Goal: Task Accomplishment & Management: Manage account settings

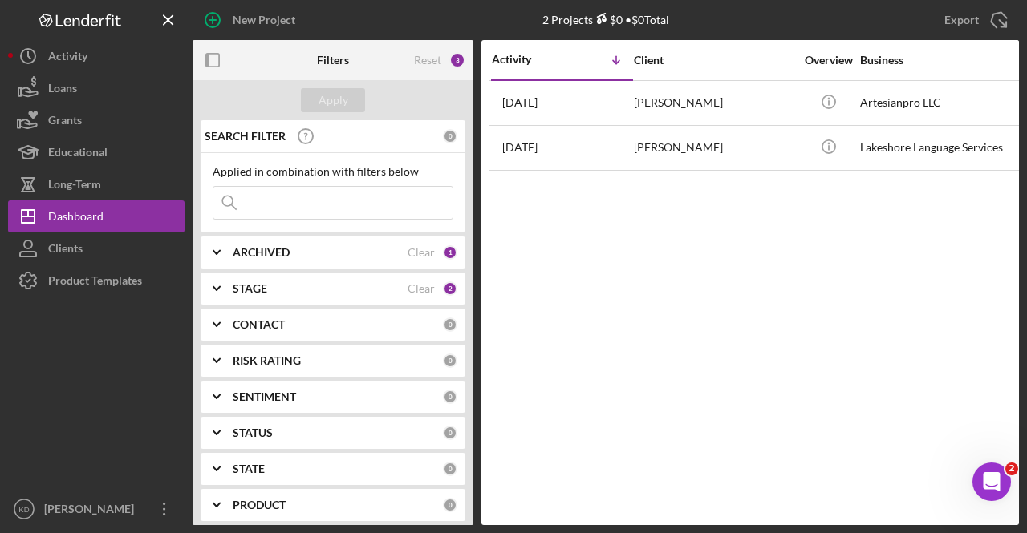
click at [253, 283] on b "STAGE" at bounding box center [250, 288] width 34 height 13
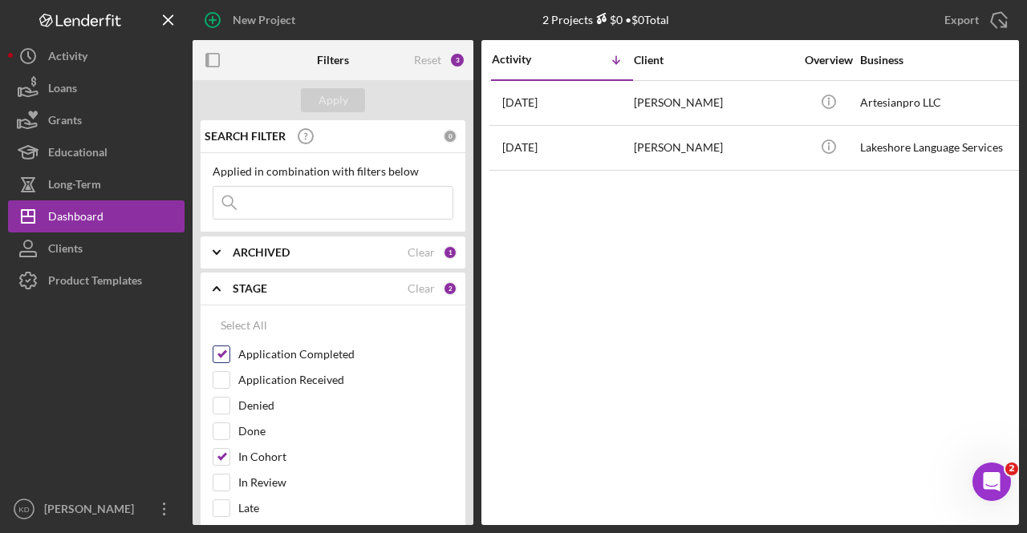
click at [221, 355] on input "Application Completed" at bounding box center [221, 354] width 16 height 16
checkbox input "false"
click at [222, 449] on input "In Cohort" at bounding box center [221, 457] width 16 height 16
checkbox input "false"
click at [225, 376] on input "Application Received" at bounding box center [221, 380] width 16 height 16
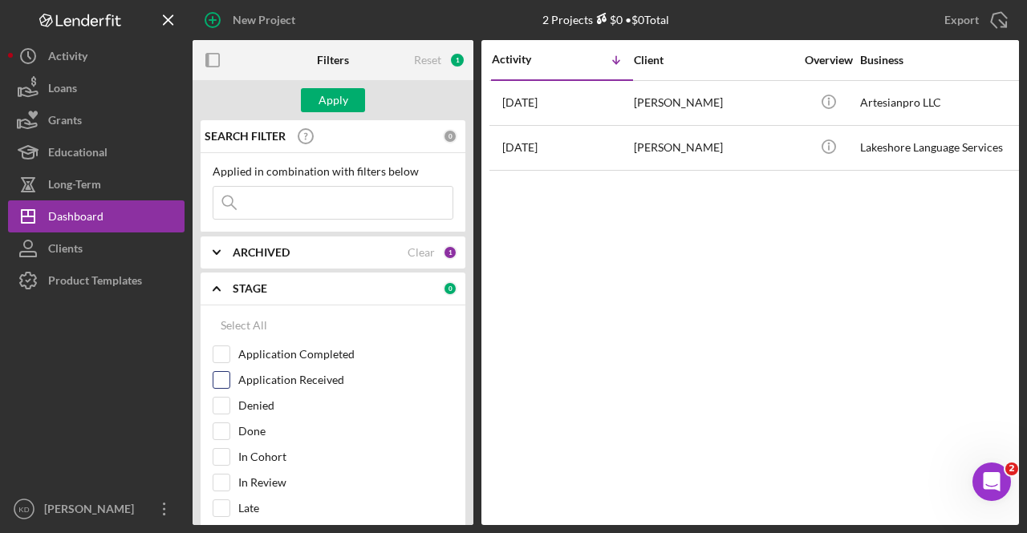
checkbox input "true"
click at [350, 90] on button "Apply" at bounding box center [333, 100] width 64 height 24
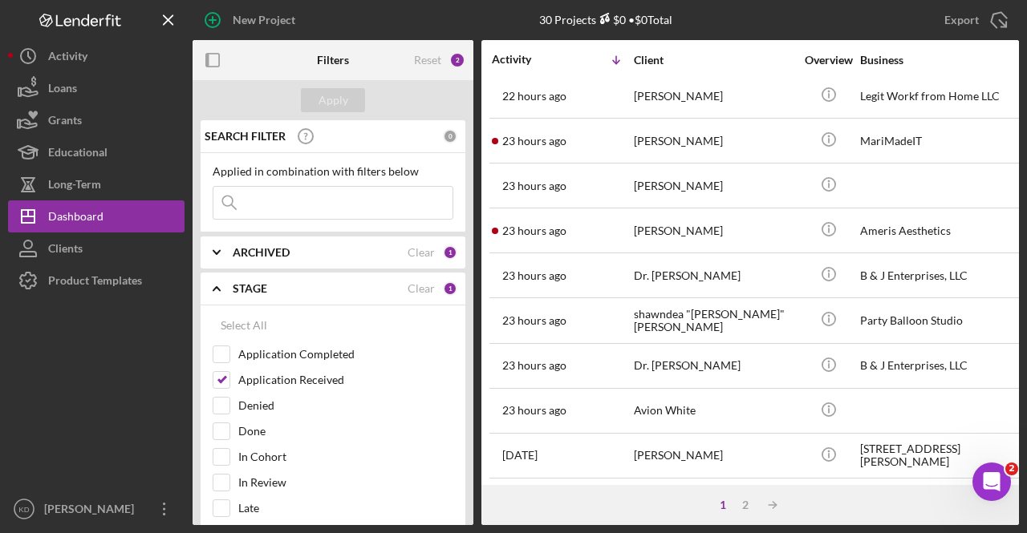
scroll to position [641, 0]
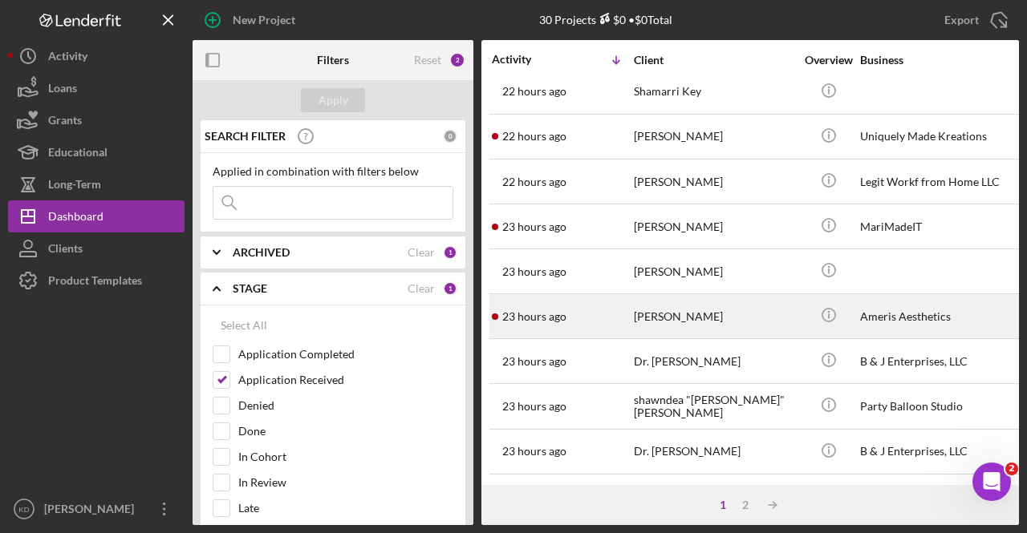
click at [747, 307] on div "[PERSON_NAME]" at bounding box center [714, 316] width 160 height 43
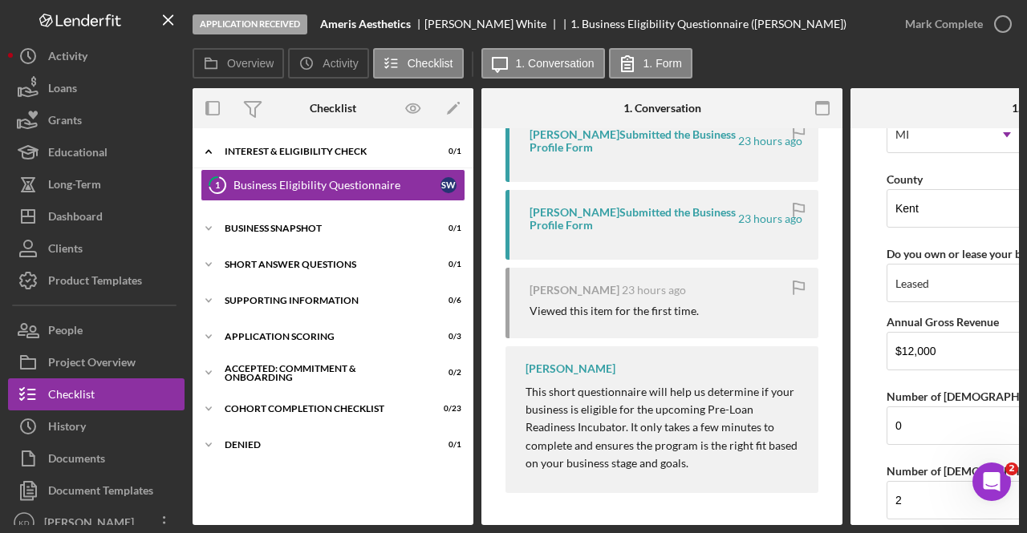
scroll to position [1687, 0]
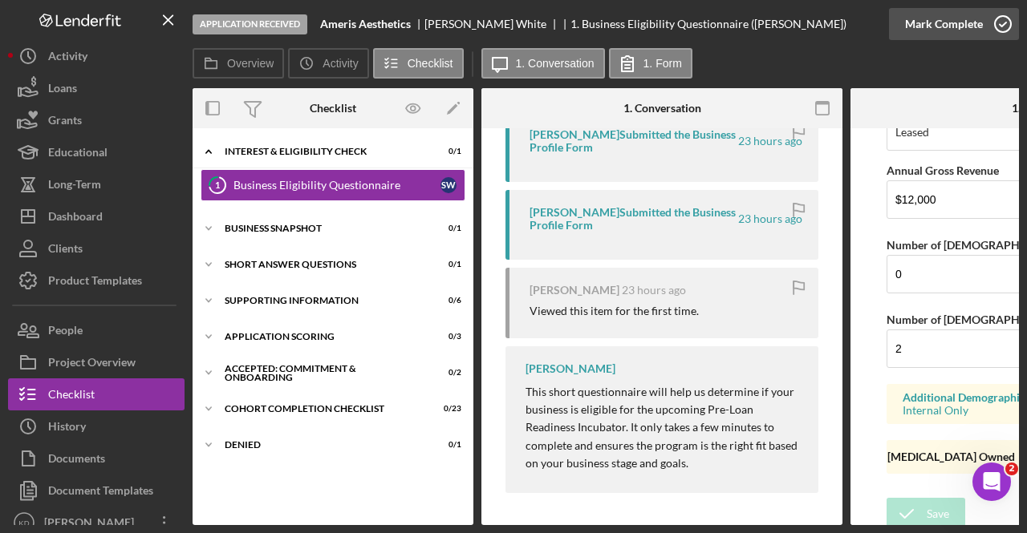
click at [995, 29] on icon "button" at bounding box center [1002, 24] width 40 height 40
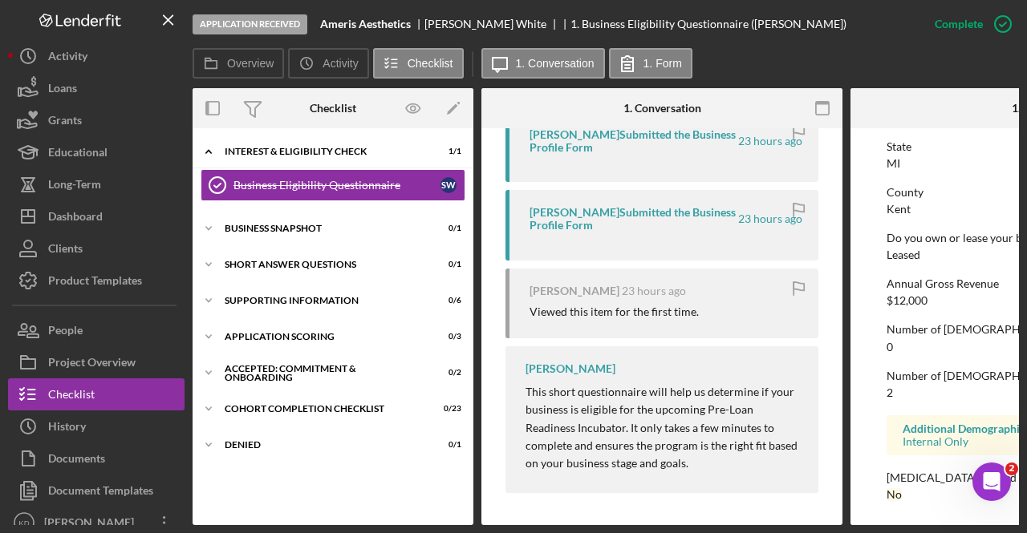
scroll to position [1013, 0]
click at [289, 235] on div "Icon/Expander Business Snapshot 0 / 1" at bounding box center [332, 229] width 281 height 32
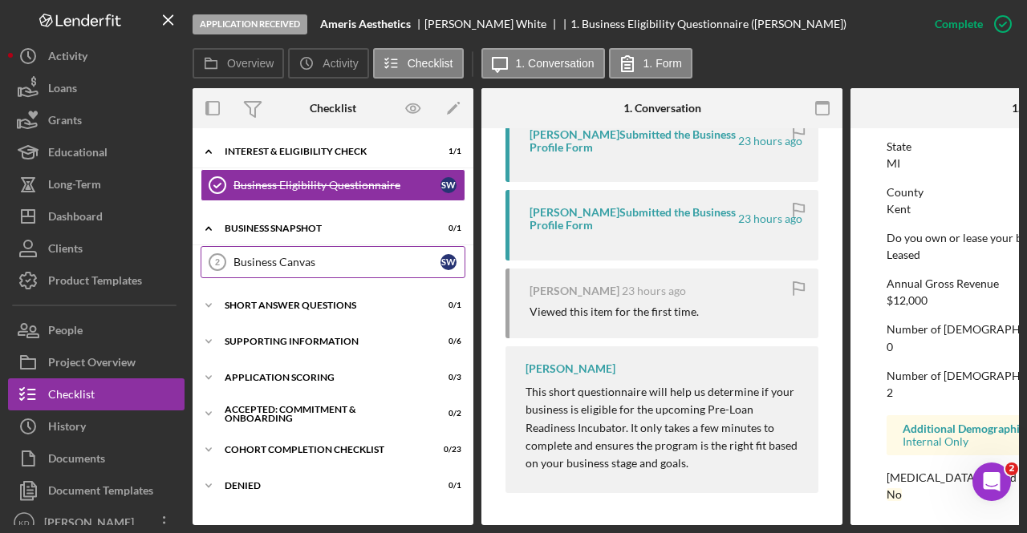
click at [274, 270] on link "Business Canvas 2 Business Canvas S W" at bounding box center [333, 262] width 265 height 32
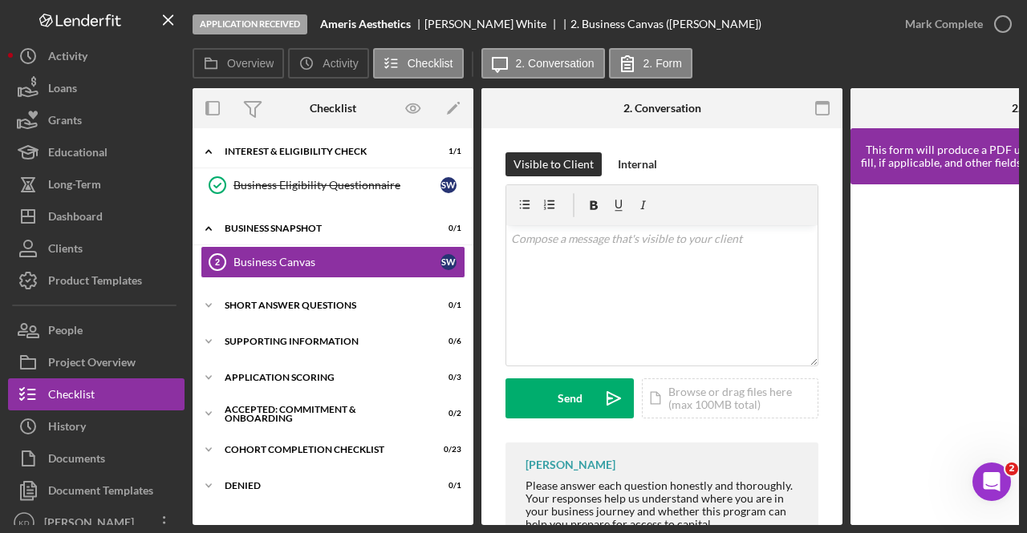
scroll to position [62, 0]
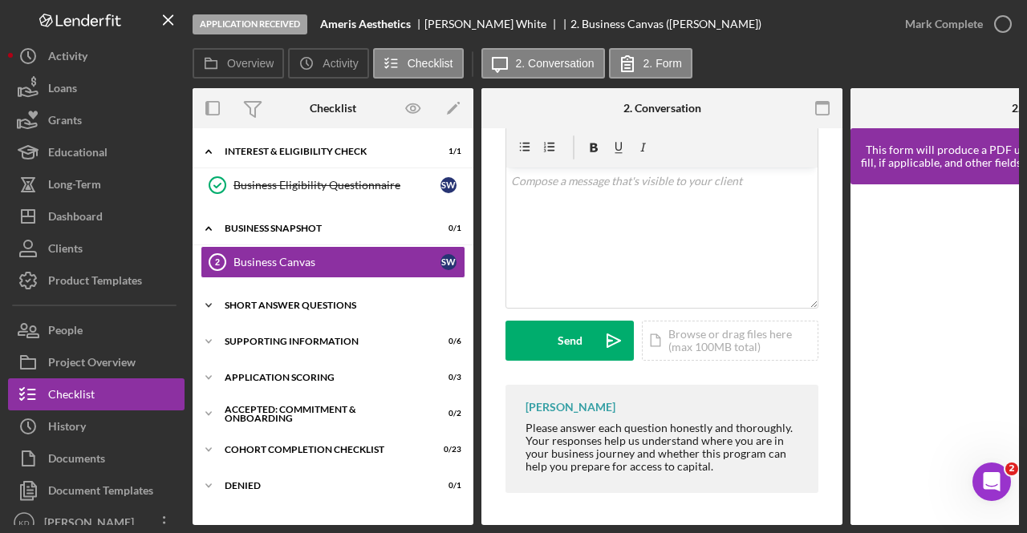
click at [274, 303] on div "Short Answer Questions" at bounding box center [339, 306] width 229 height 10
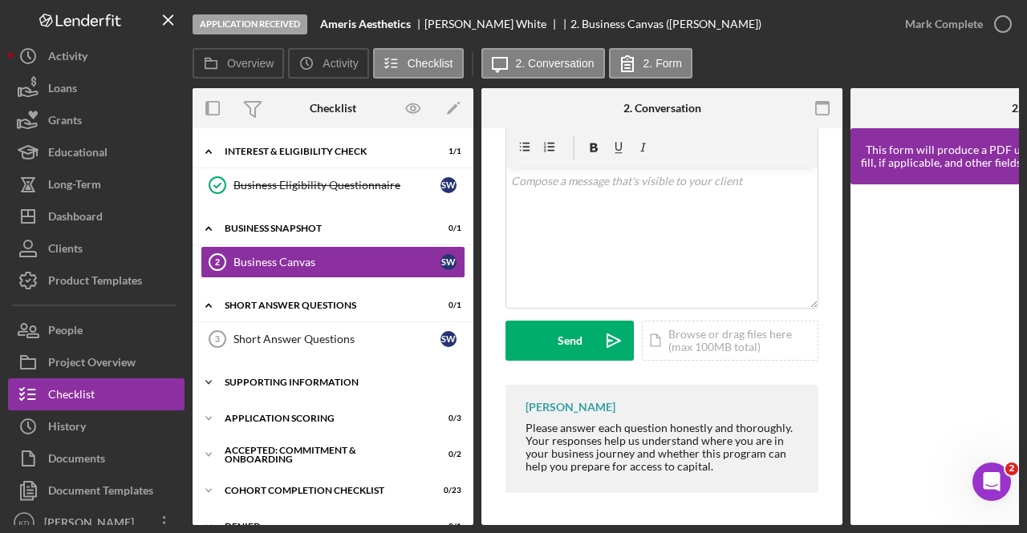
click at [257, 391] on div "Icon/Expander Supporting Information 0 / 6" at bounding box center [332, 383] width 281 height 32
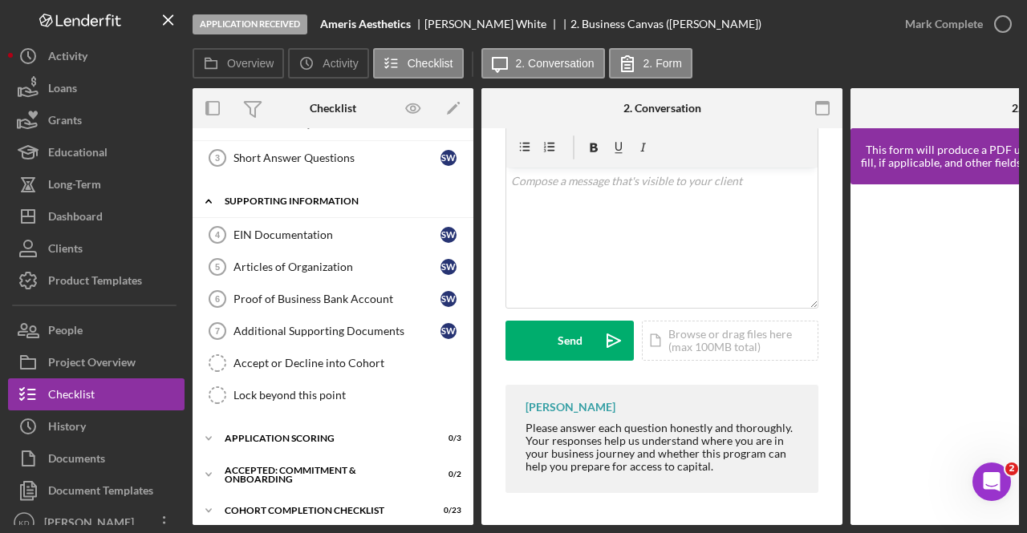
scroll to position [226, 0]
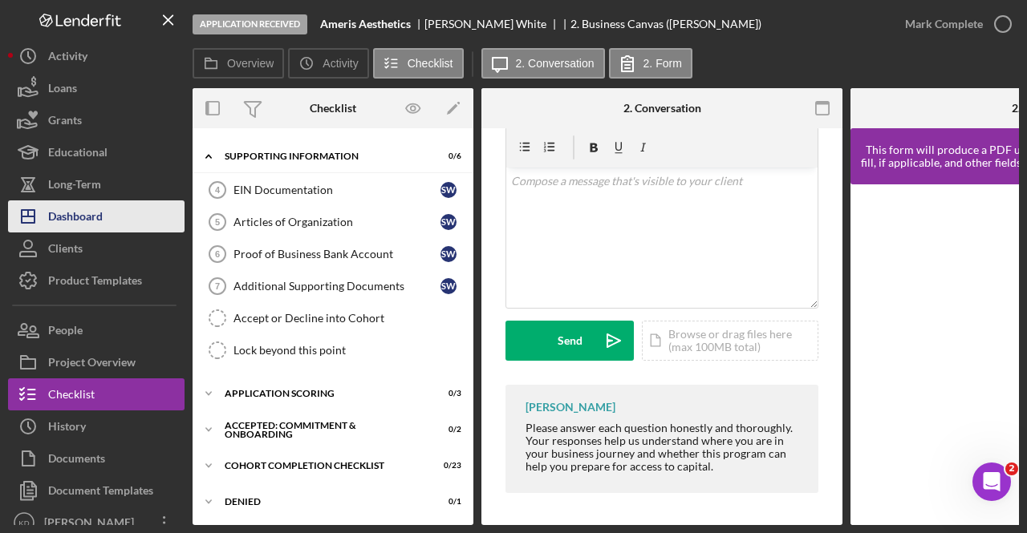
click at [60, 223] on div "Dashboard" at bounding box center [75, 219] width 55 height 36
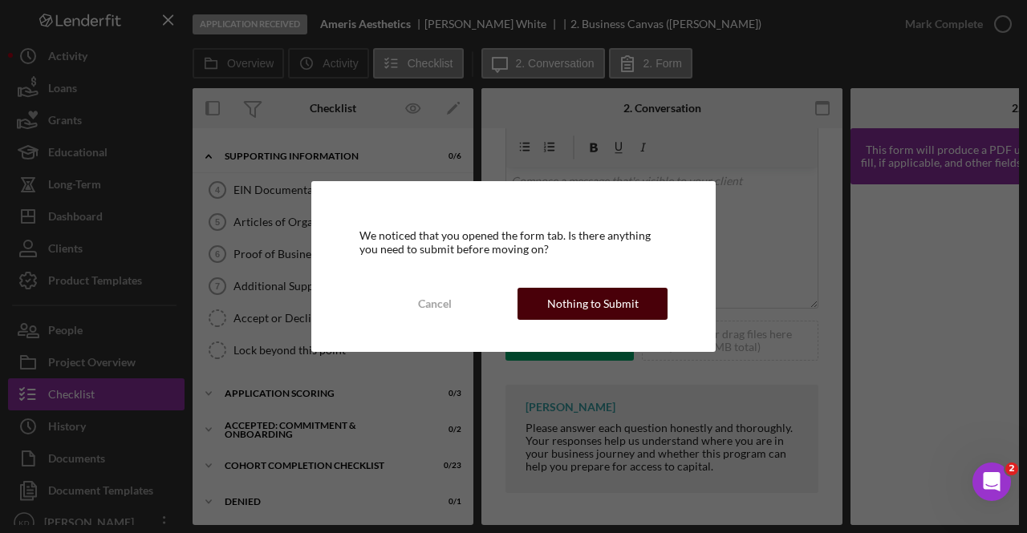
click at [607, 299] on div "Nothing to Submit" at bounding box center [592, 304] width 91 height 32
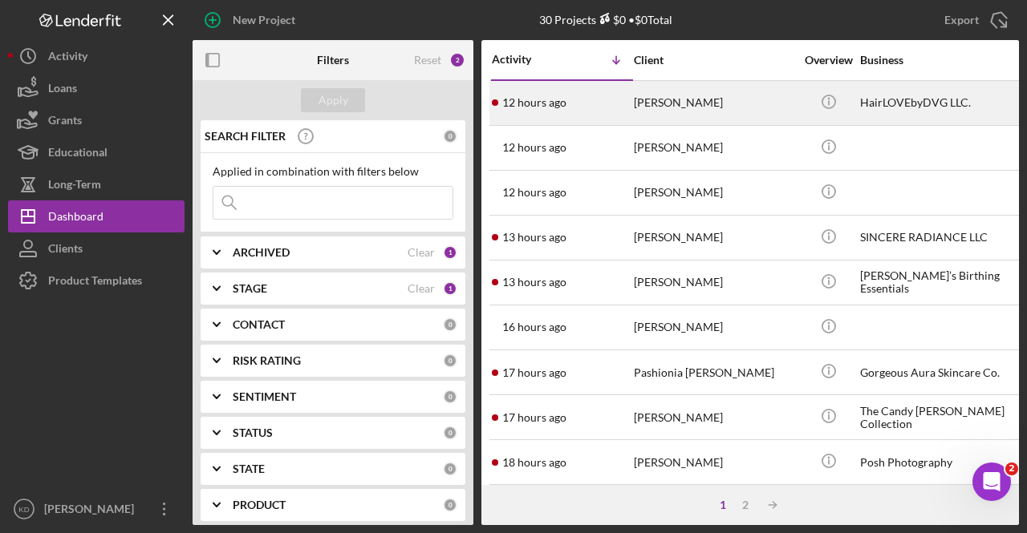
click at [622, 120] on div "12 hours ago [PERSON_NAME]" at bounding box center [562, 103] width 140 height 43
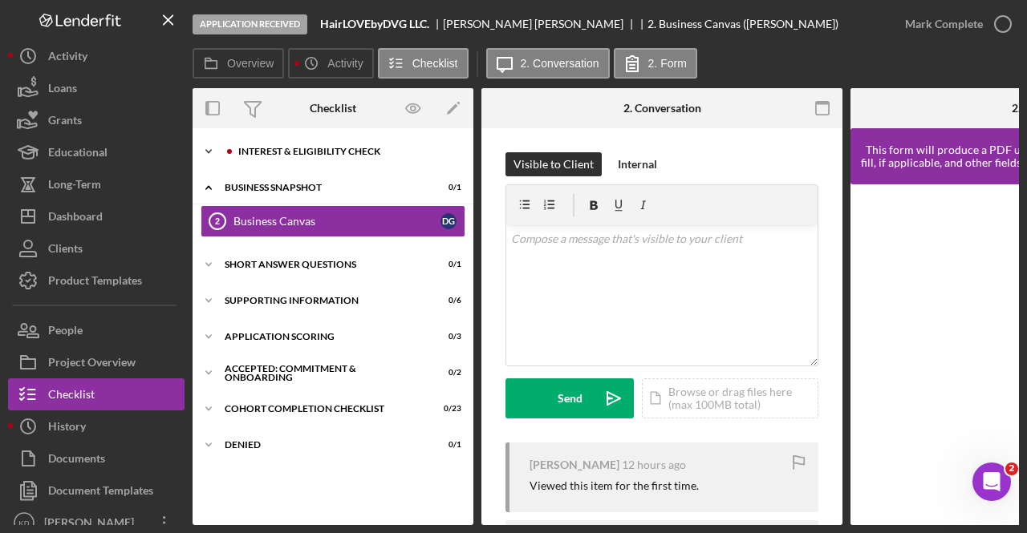
click at [338, 156] on div "Interest & Eligibility Check" at bounding box center [345, 152] width 215 height 10
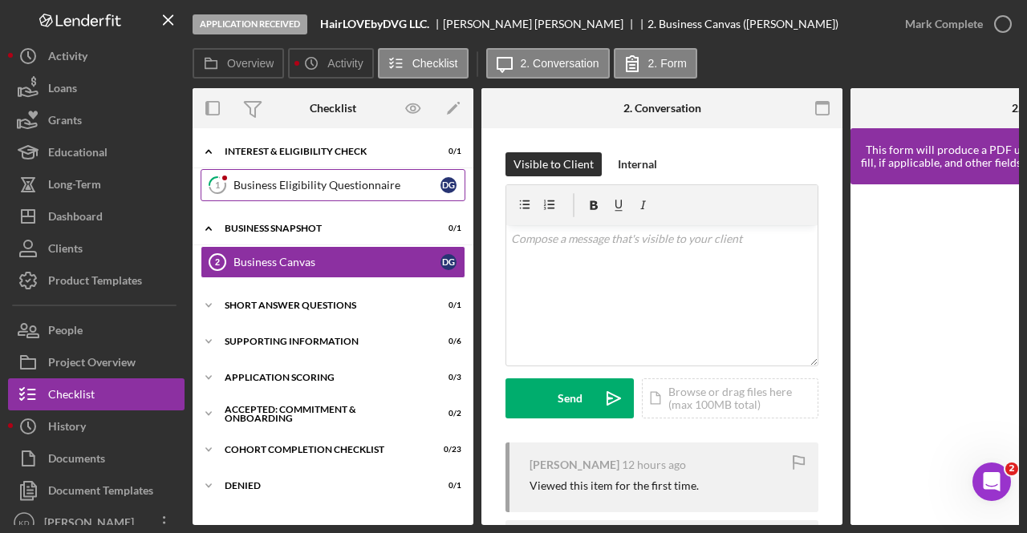
click at [334, 184] on div "Business Eligibility Questionnaire" at bounding box center [336, 185] width 207 height 13
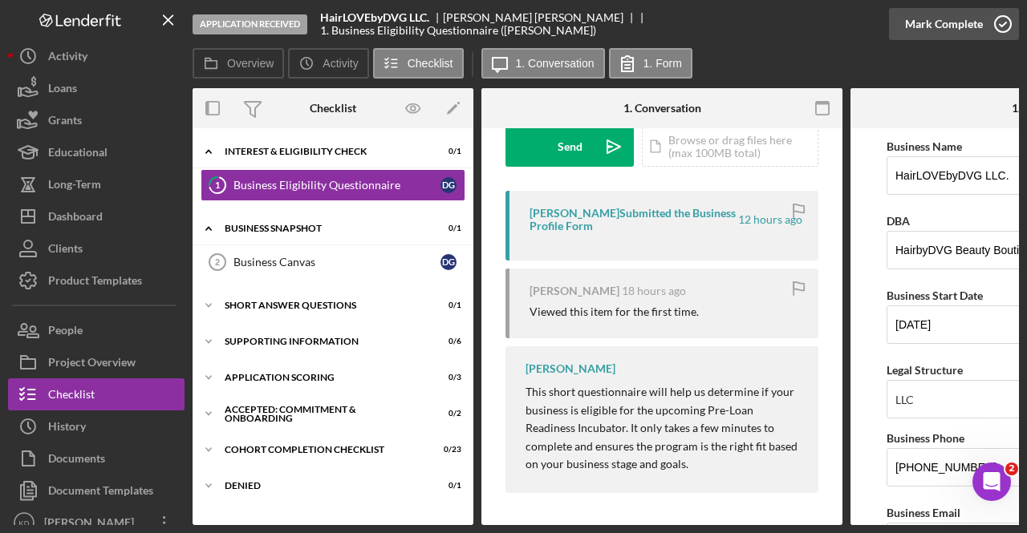
click at [992, 34] on icon "button" at bounding box center [1002, 24] width 40 height 40
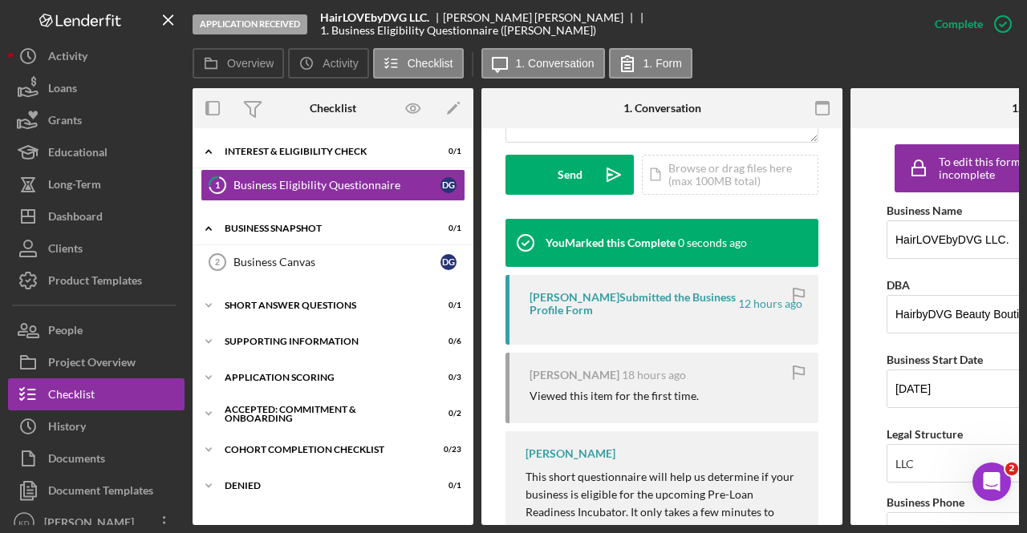
scroll to position [494, 0]
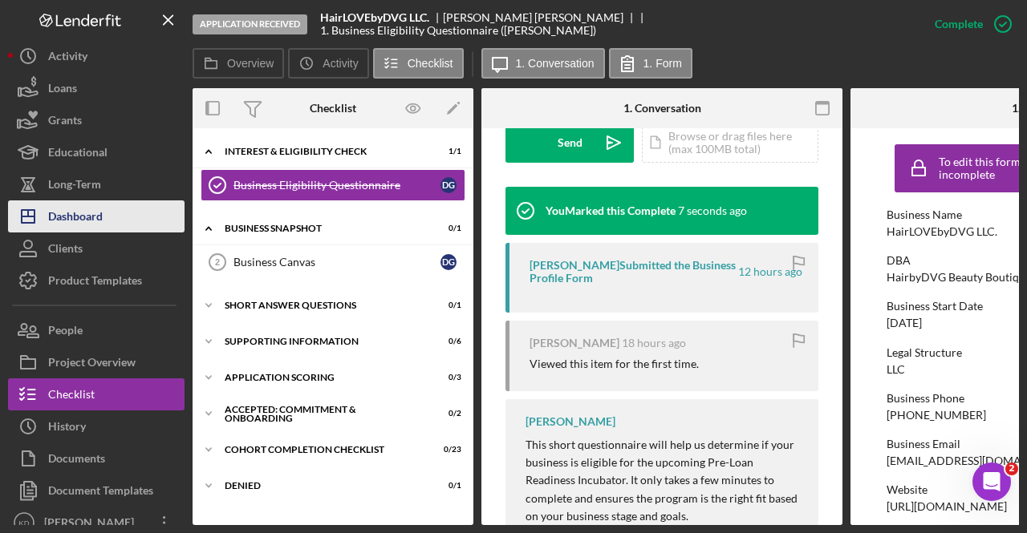
click at [82, 210] on div "Dashboard" at bounding box center [75, 219] width 55 height 36
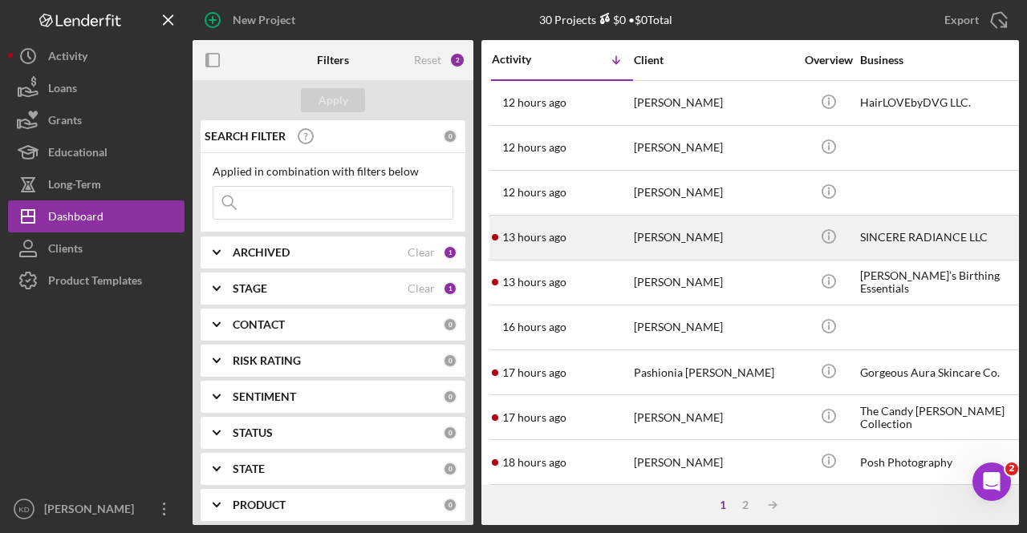
click at [600, 225] on div "13 hours ago [PERSON_NAME]" at bounding box center [562, 238] width 140 height 43
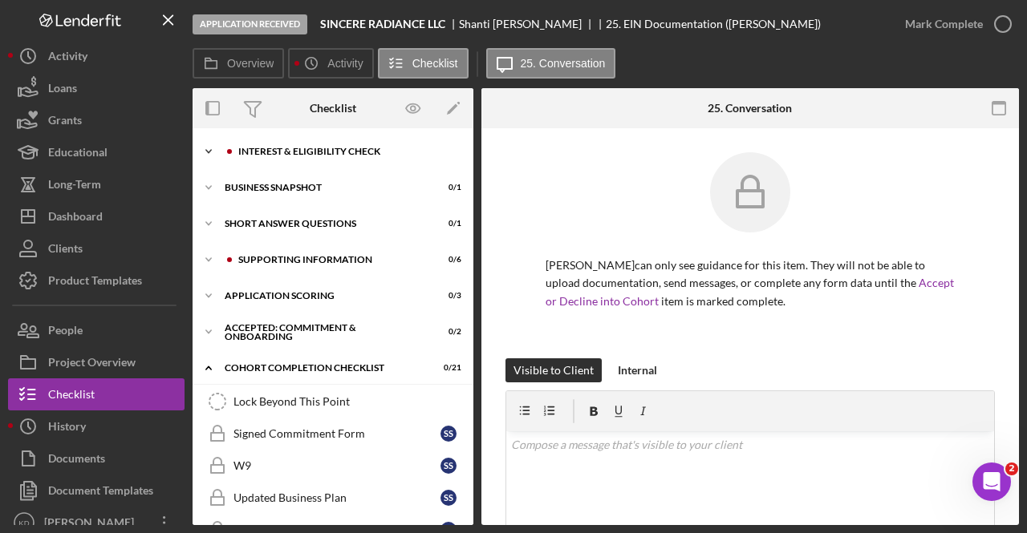
click at [314, 161] on div "Icon/Expander Interest & Eligibility Check 0 / 1" at bounding box center [332, 152] width 281 height 32
click at [318, 152] on div "Interest & Eligibility Check" at bounding box center [345, 152] width 215 height 10
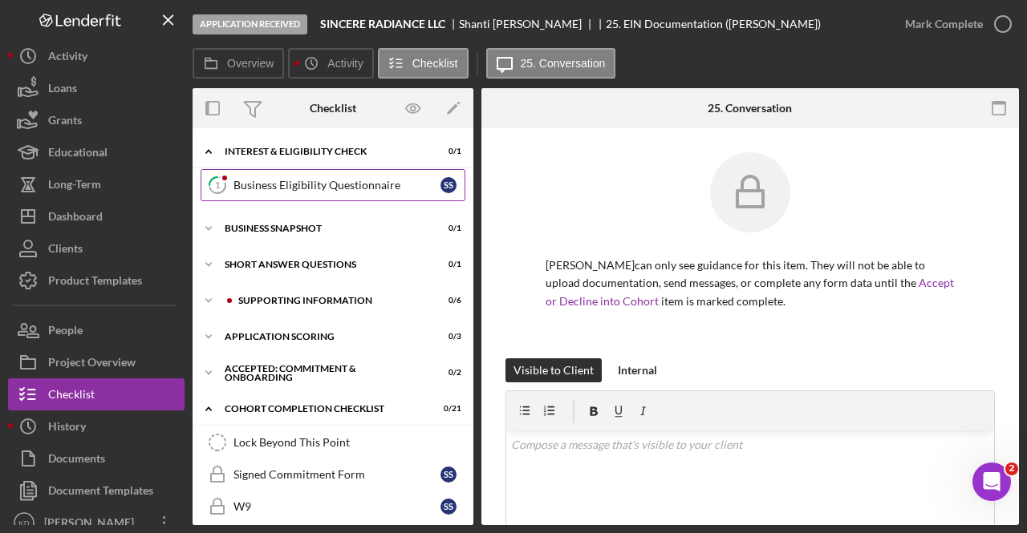
click at [308, 184] on div "Business Eligibility Questionnaire" at bounding box center [336, 185] width 207 height 13
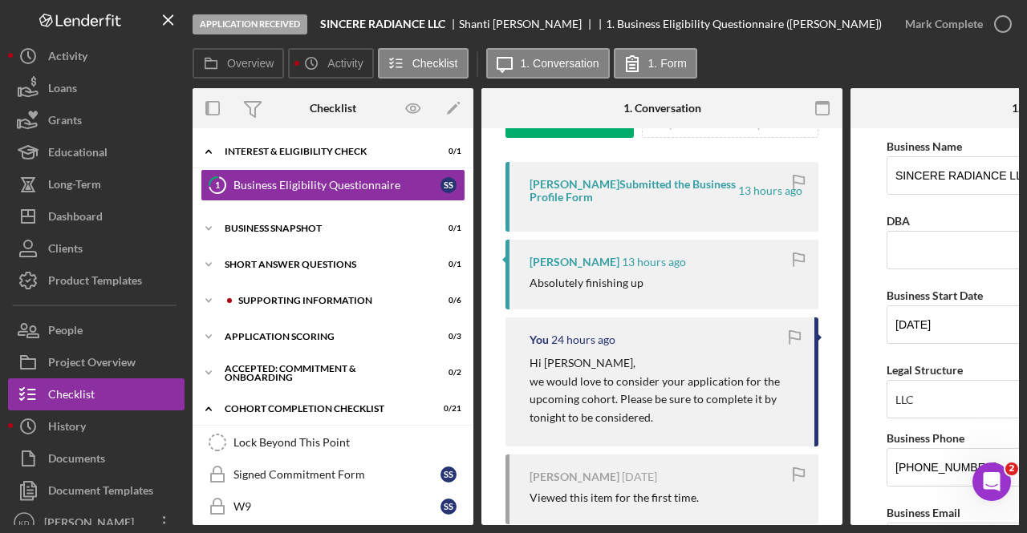
scroll to position [283, 0]
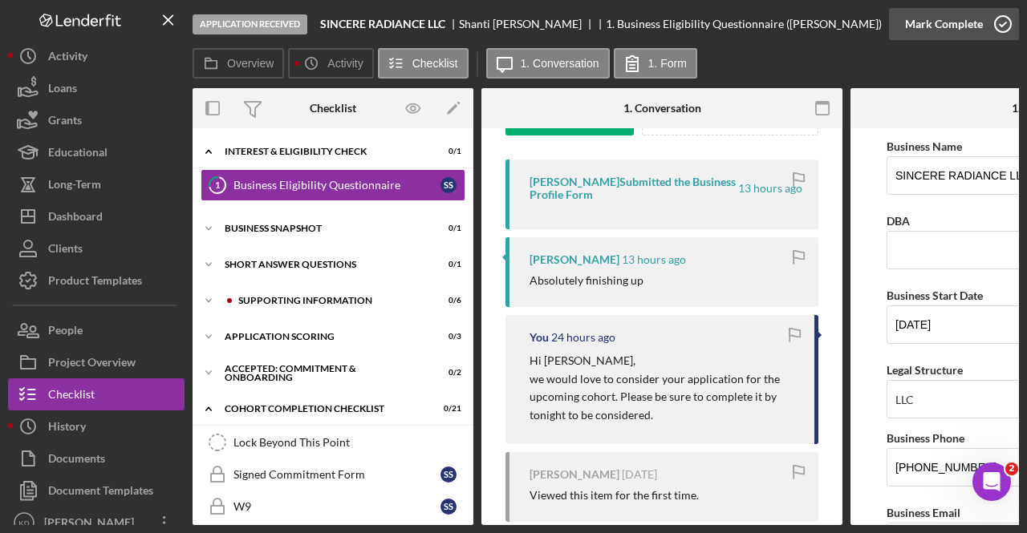
click at [983, 21] on icon "button" at bounding box center [1002, 24] width 40 height 40
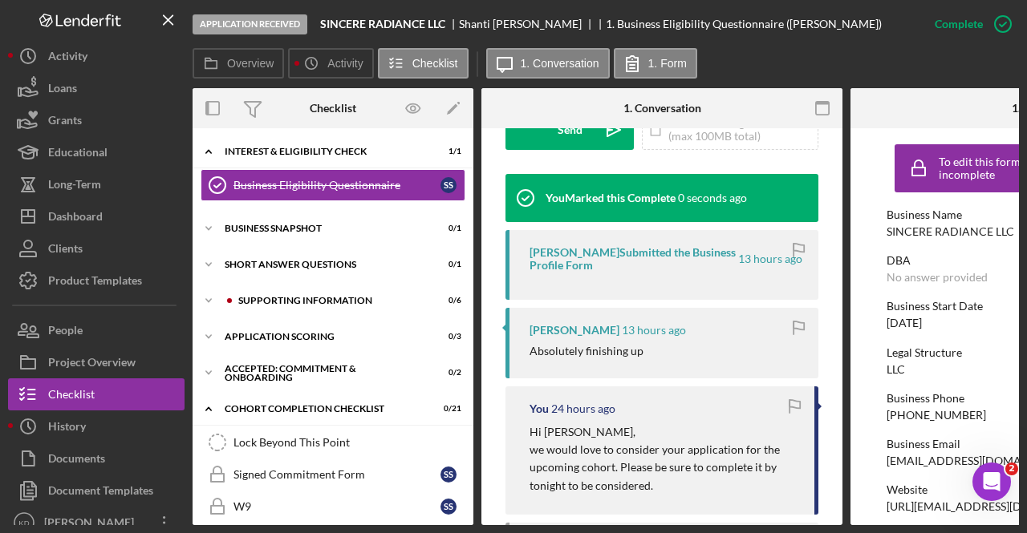
scroll to position [539, 0]
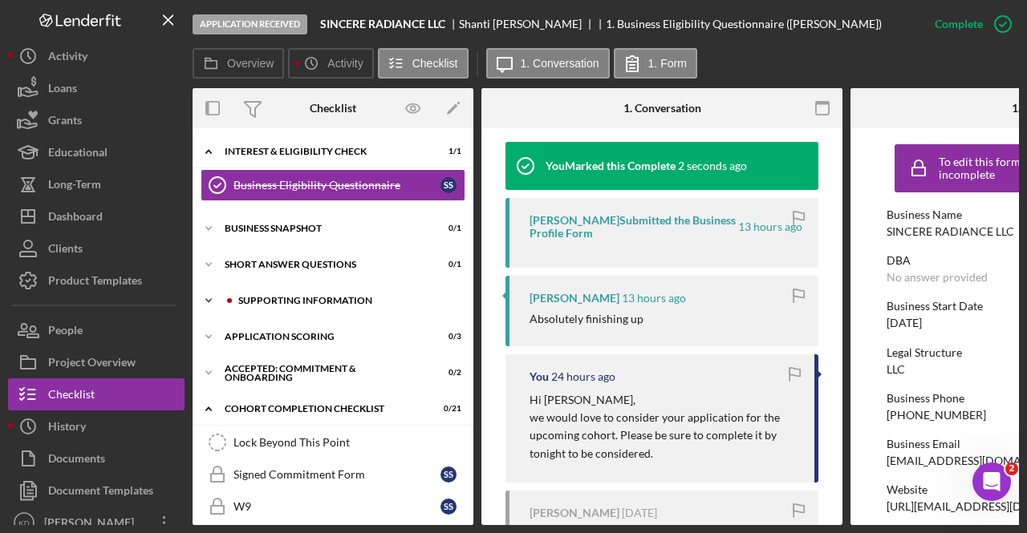
click at [264, 307] on div "Icon/Expander Supporting Information 0 / 6" at bounding box center [332, 301] width 281 height 32
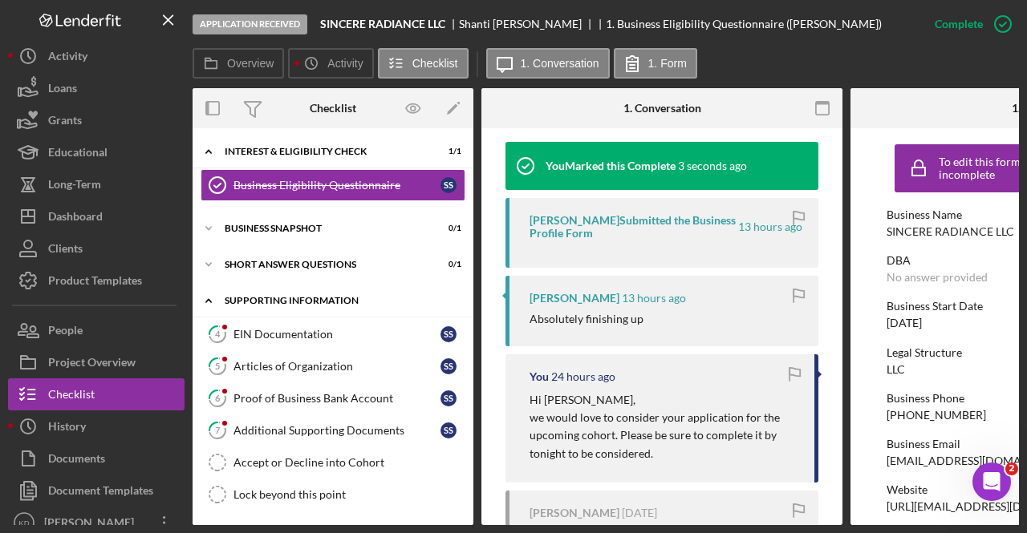
scroll to position [26, 0]
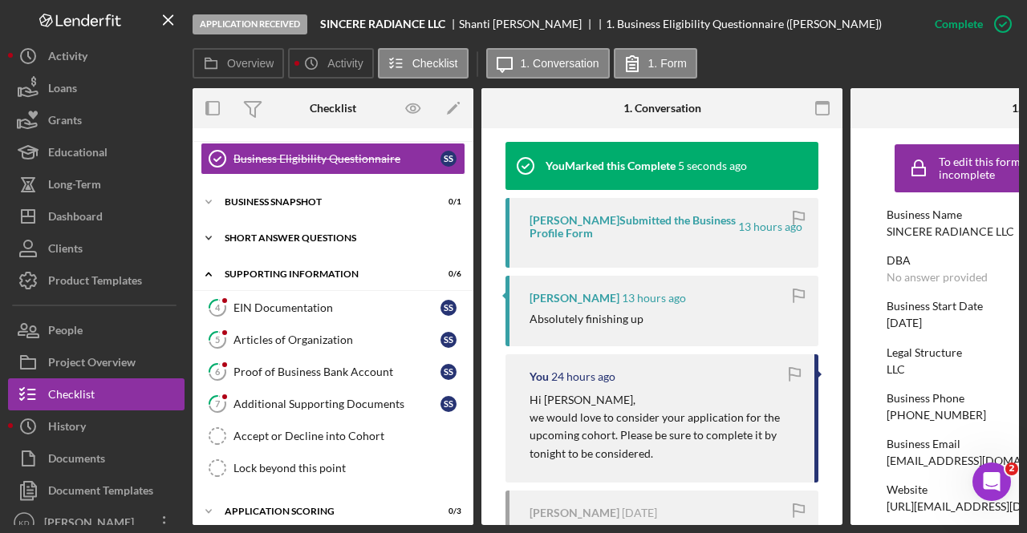
click at [302, 247] on div "Icon/Expander Short Answer Questions 0 / 1" at bounding box center [332, 238] width 281 height 32
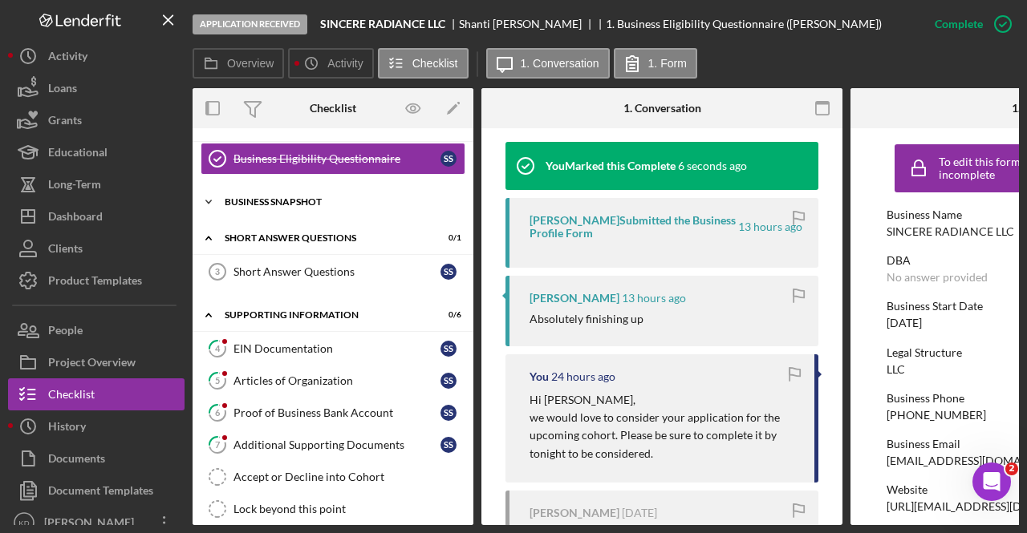
click at [309, 209] on div "Icon/Expander Business Snapshot 0 / 1" at bounding box center [332, 202] width 281 height 32
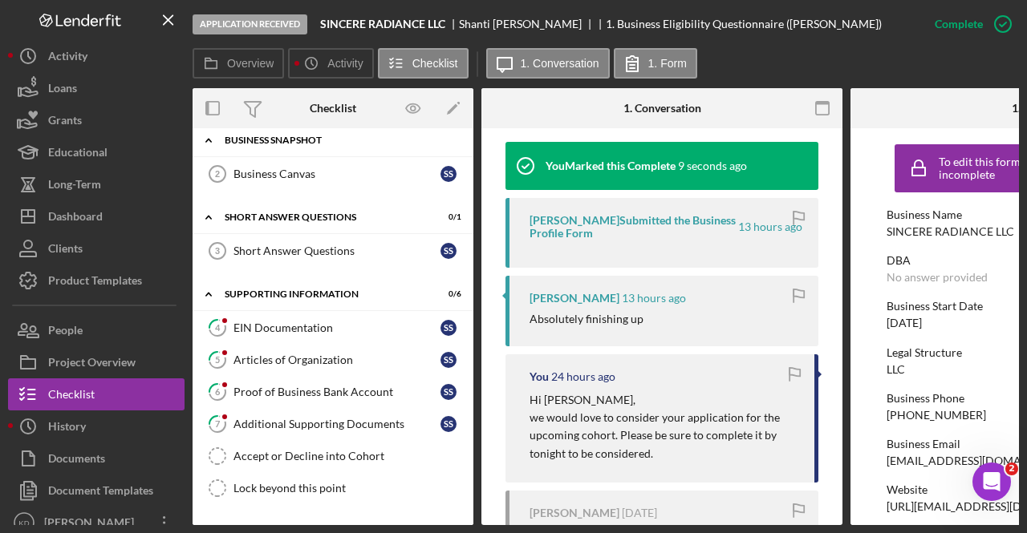
scroll to position [89, 0]
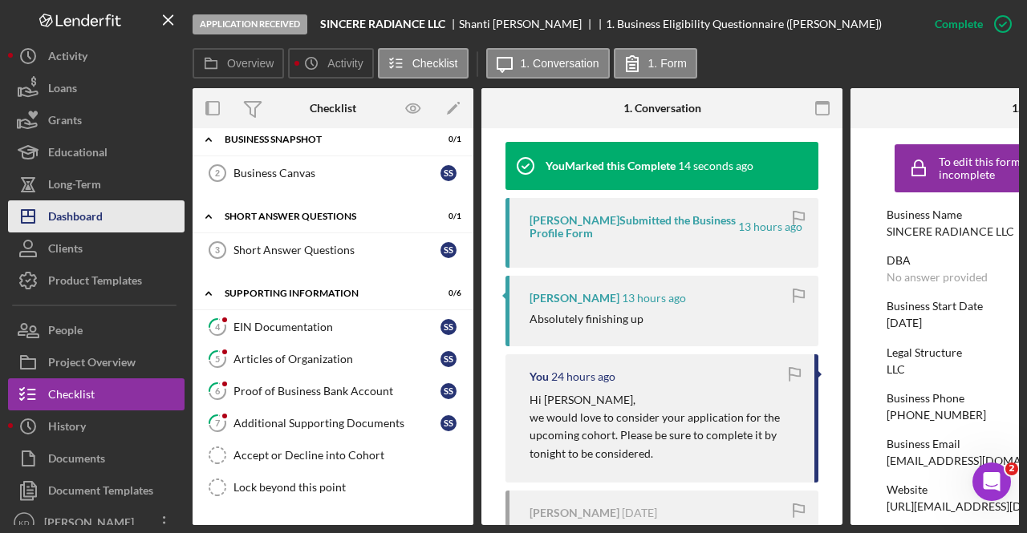
click at [93, 217] on div "Dashboard" at bounding box center [75, 219] width 55 height 36
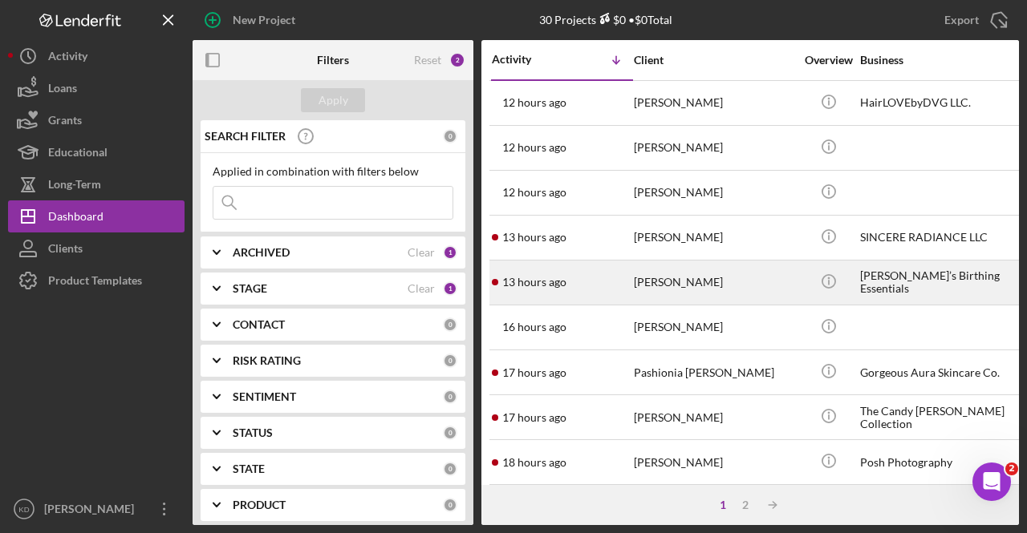
click at [677, 299] on div "[PERSON_NAME]" at bounding box center [714, 282] width 160 height 43
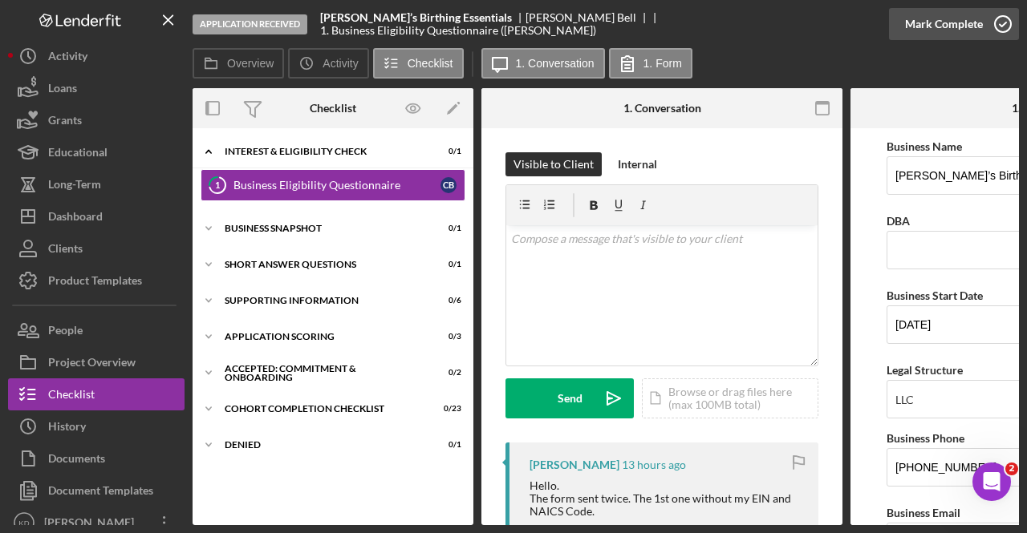
click at [979, 34] on div "Mark Complete" at bounding box center [944, 24] width 78 height 32
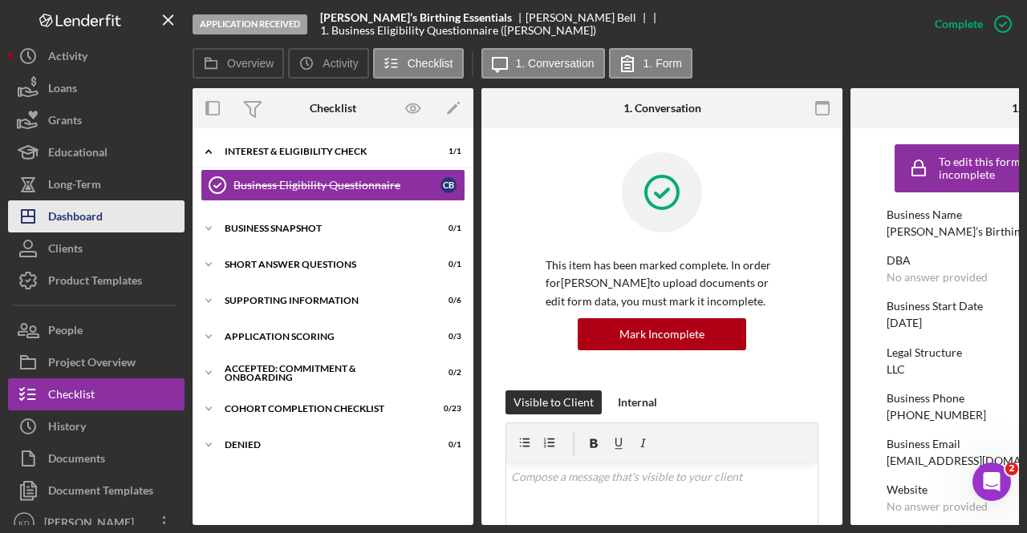
click at [80, 220] on div "Dashboard" at bounding box center [75, 219] width 55 height 36
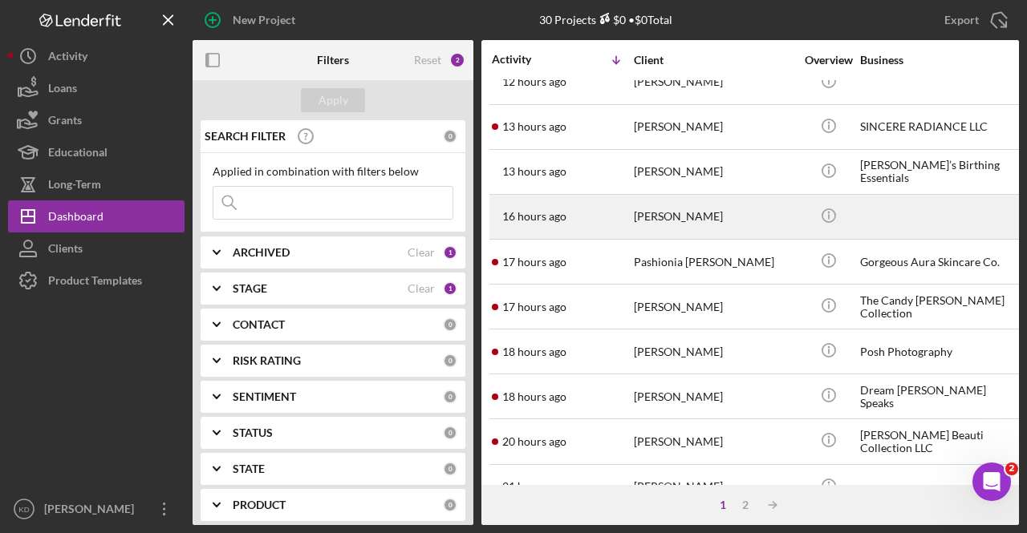
scroll to position [123, 0]
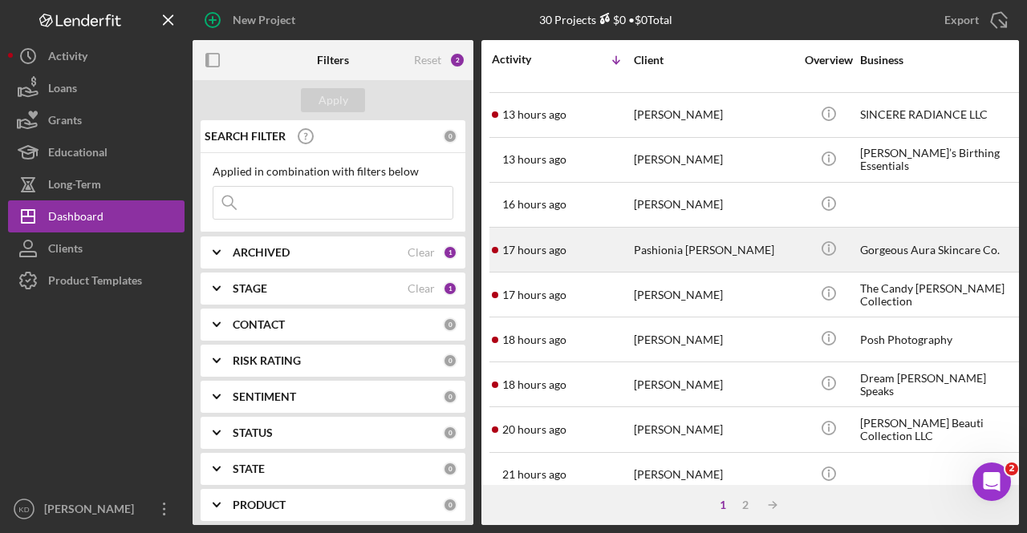
click at [679, 251] on div "Pashionia [PERSON_NAME]" at bounding box center [714, 250] width 160 height 43
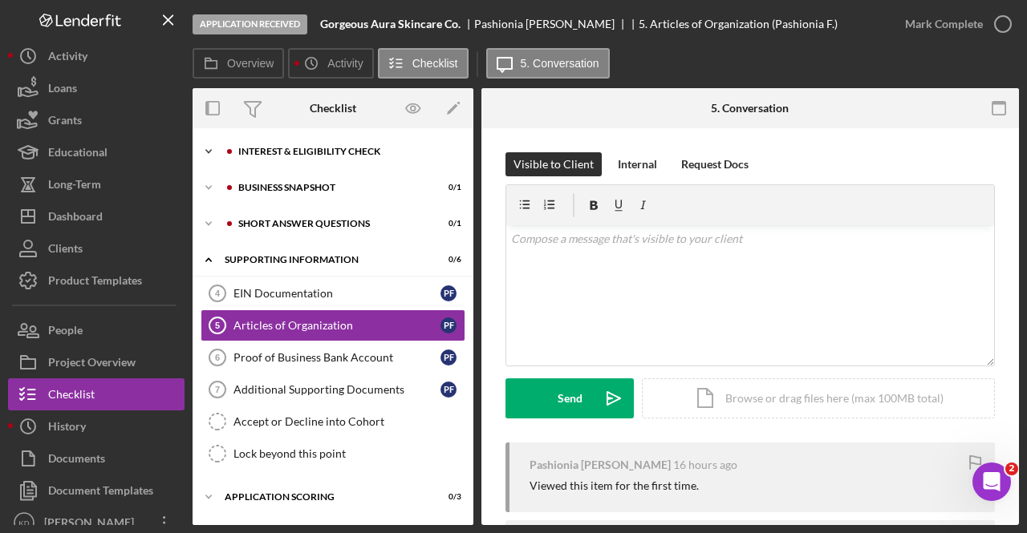
click at [289, 148] on div "Interest & Eligibility Check" at bounding box center [345, 152] width 215 height 10
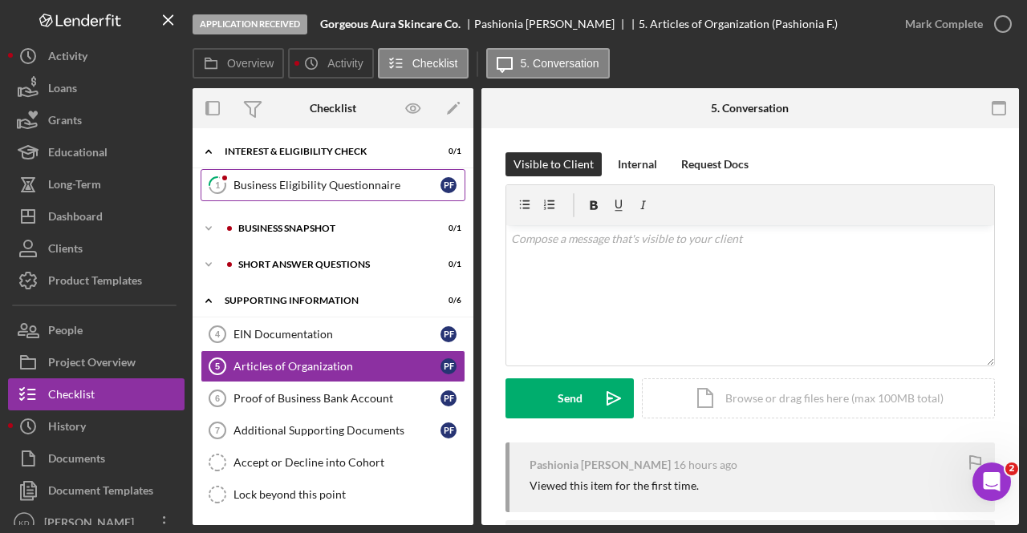
click at [287, 184] on div "Business Eligibility Questionnaire" at bounding box center [336, 185] width 207 height 13
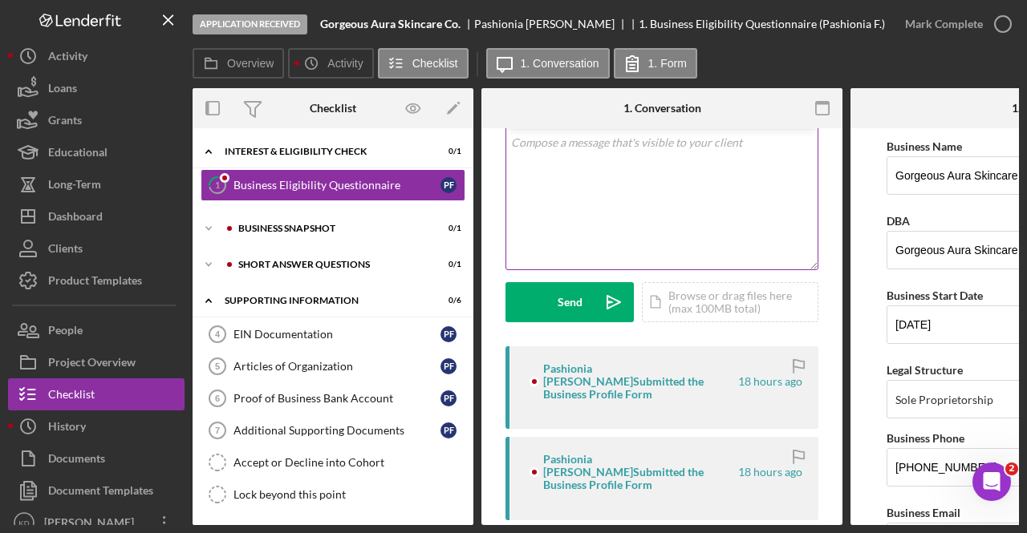
scroll to position [99, 0]
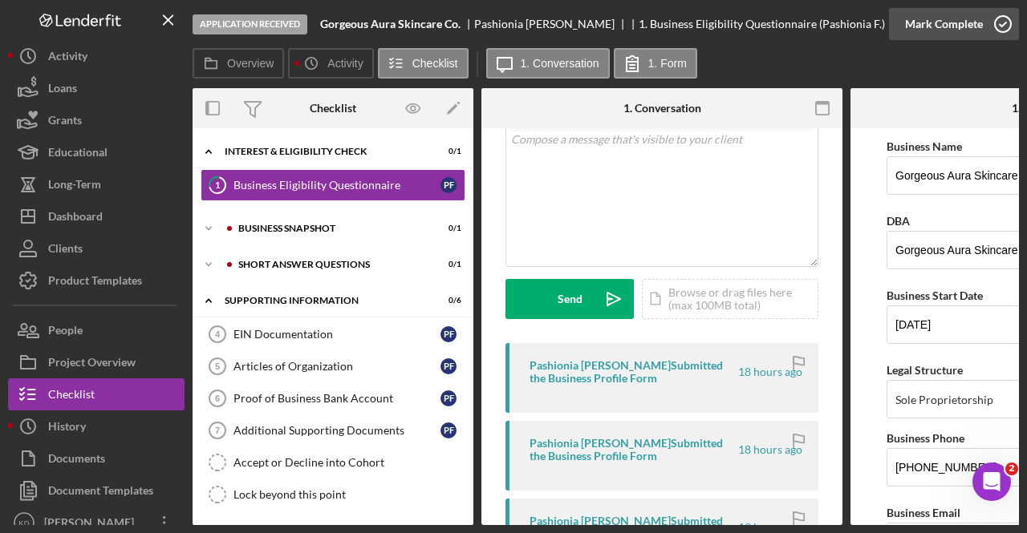
click at [975, 31] on div "Mark Complete" at bounding box center [944, 24] width 78 height 32
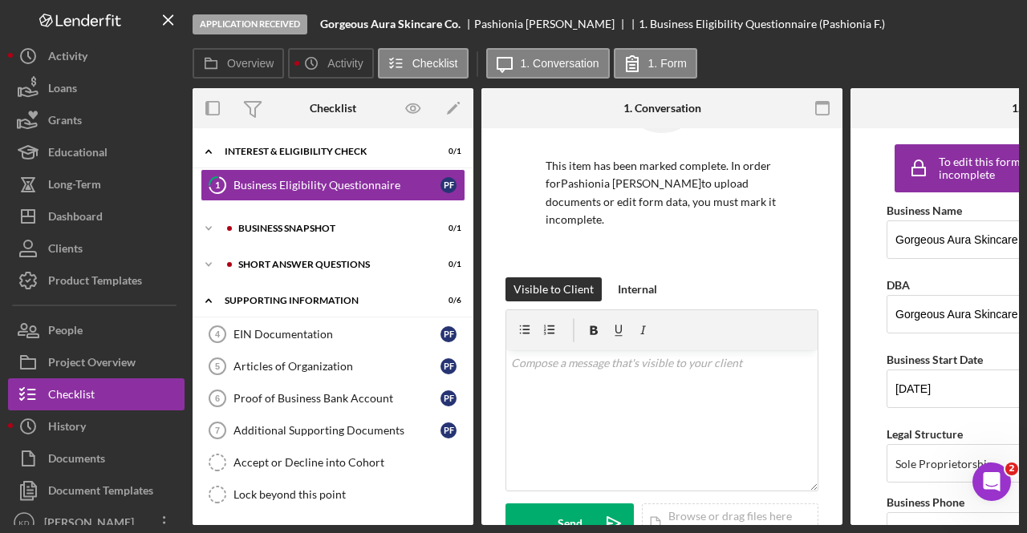
scroll to position [338, 0]
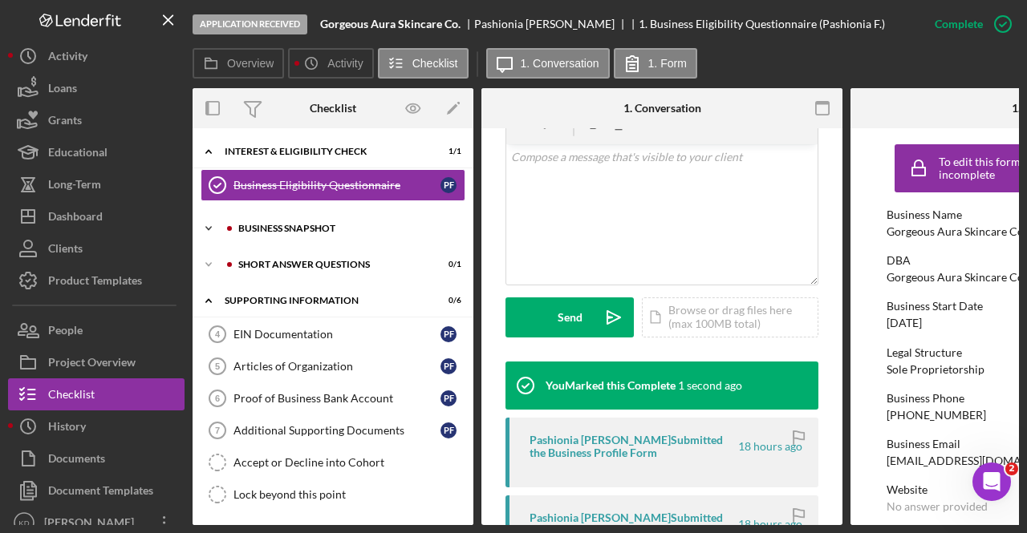
click at [318, 237] on div "Icon/Expander Business Snapshot 0 / 1" at bounding box center [332, 229] width 281 height 32
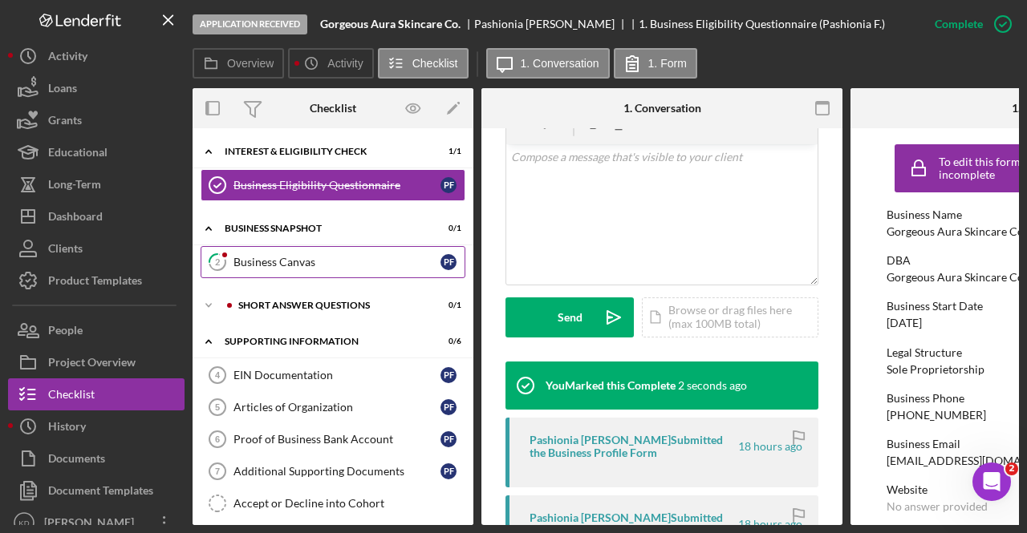
click at [314, 265] on div "Business Canvas" at bounding box center [336, 262] width 207 height 13
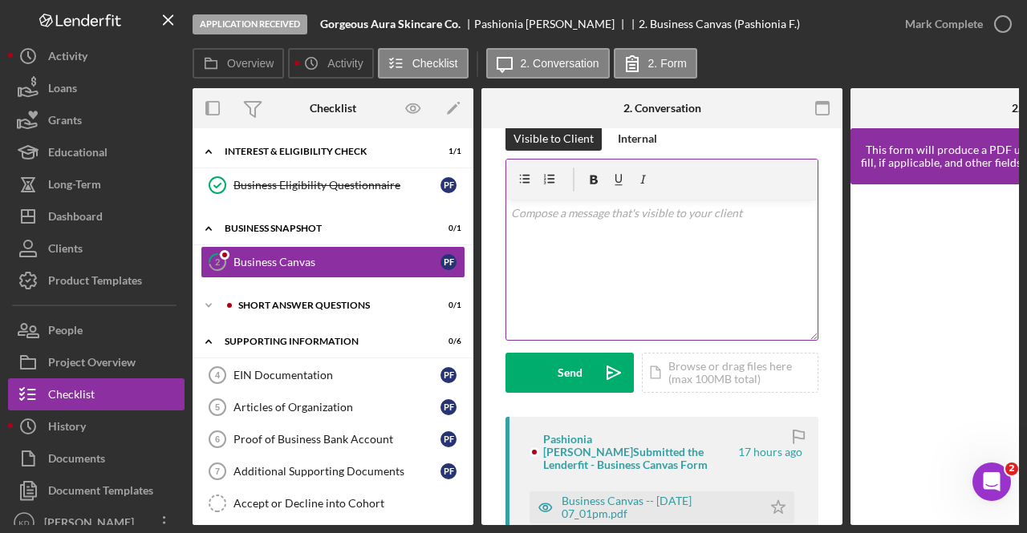
scroll to position [26, 0]
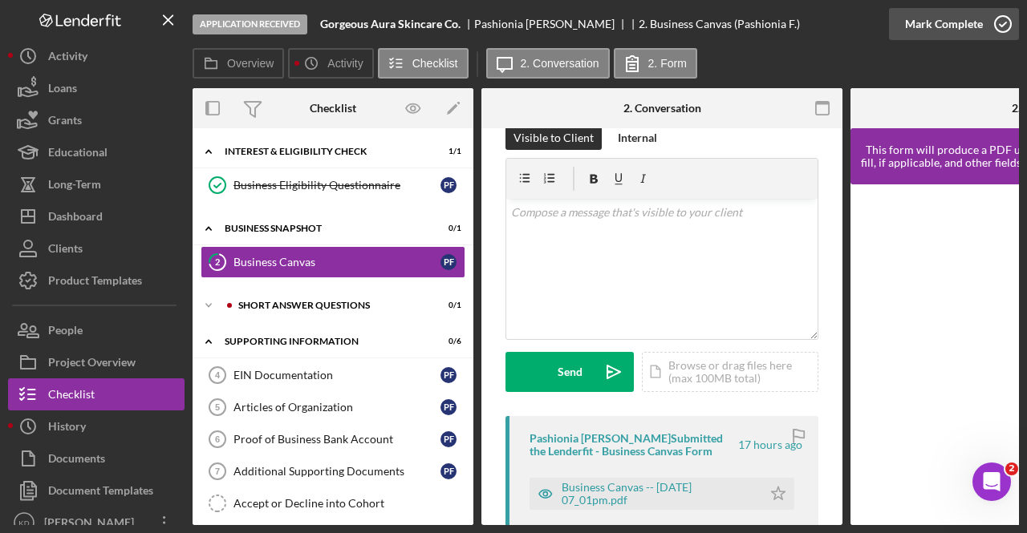
click at [982, 37] on icon "button" at bounding box center [1002, 24] width 40 height 40
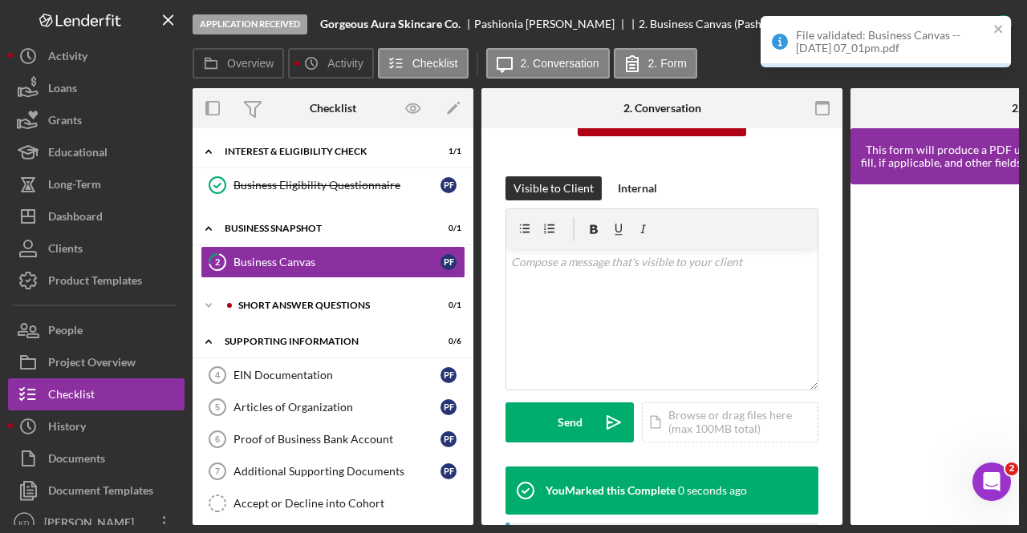
scroll to position [265, 0]
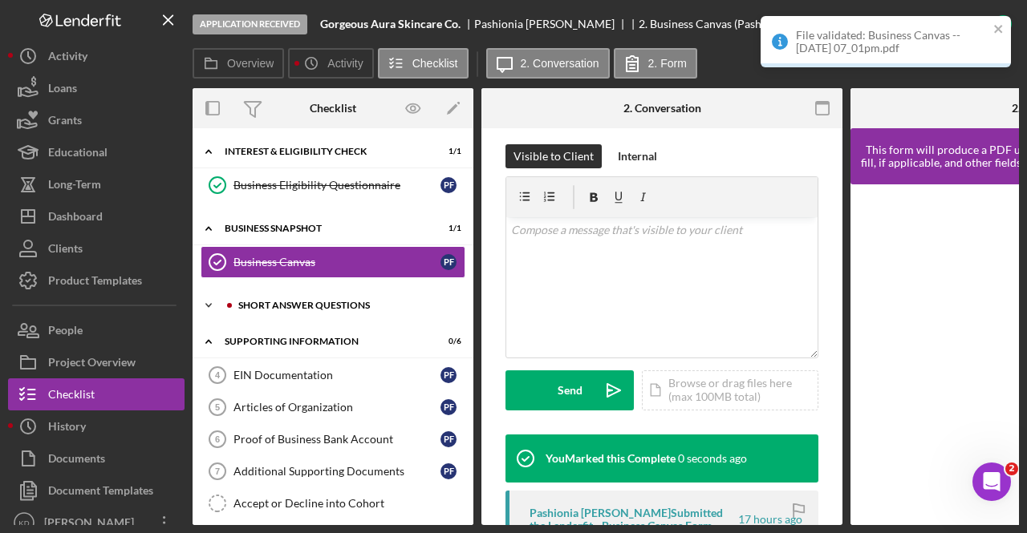
click at [385, 304] on div "Short Answer Questions" at bounding box center [345, 306] width 215 height 10
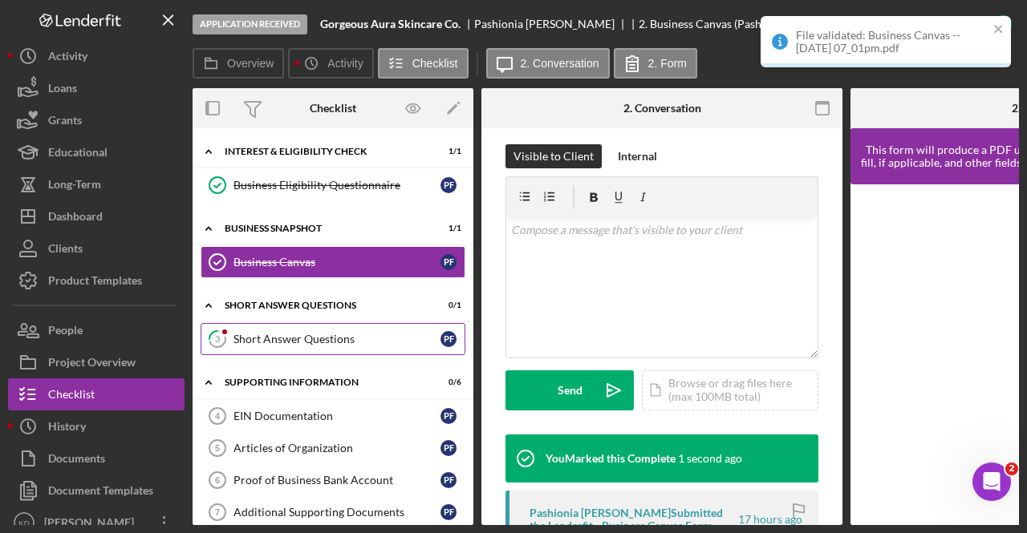
click at [325, 347] on link "3 Short Answer Questions P F" at bounding box center [333, 339] width 265 height 32
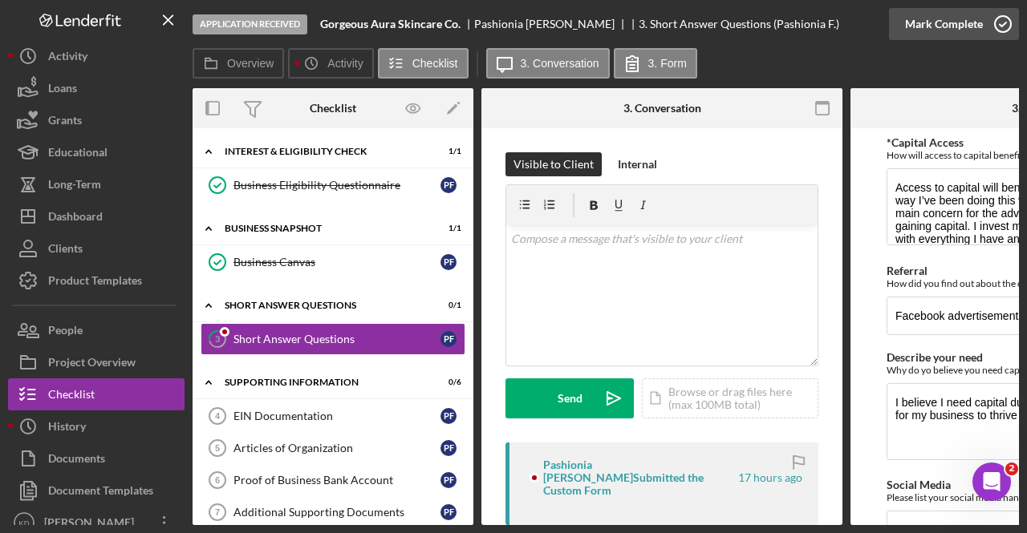
click at [986, 31] on icon "button" at bounding box center [1002, 24] width 40 height 40
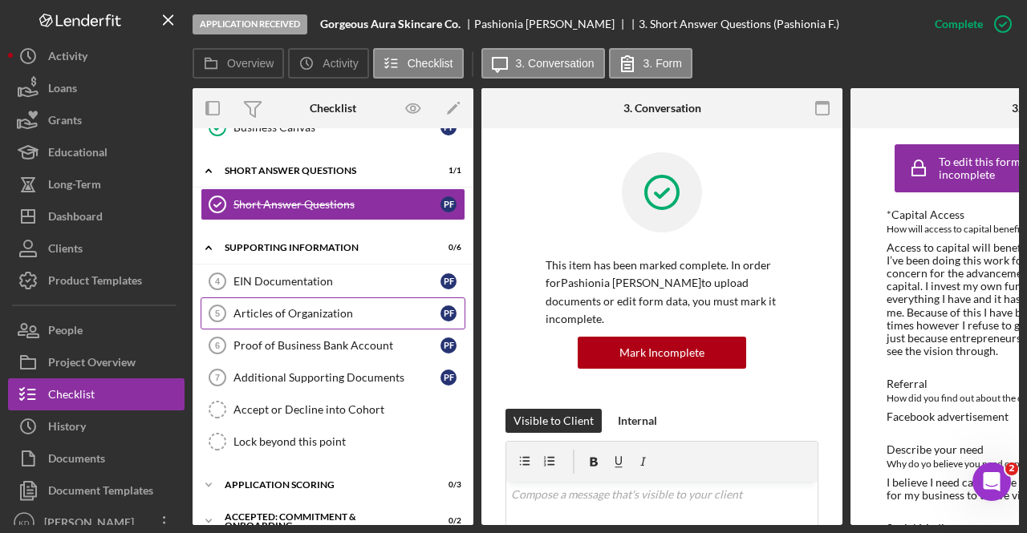
scroll to position [124, 0]
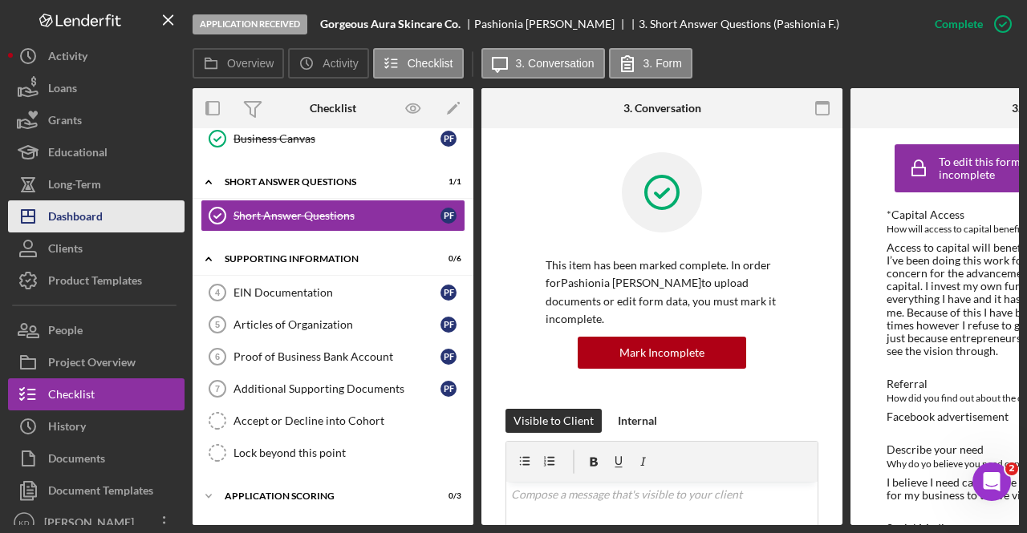
click at [47, 224] on icon "Icon/Dashboard" at bounding box center [28, 216] width 40 height 40
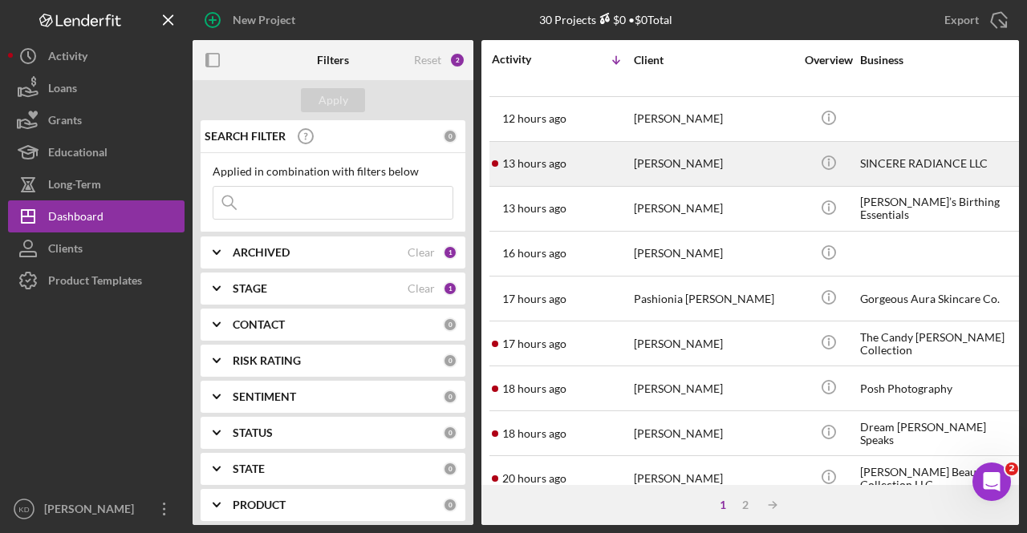
scroll to position [75, 0]
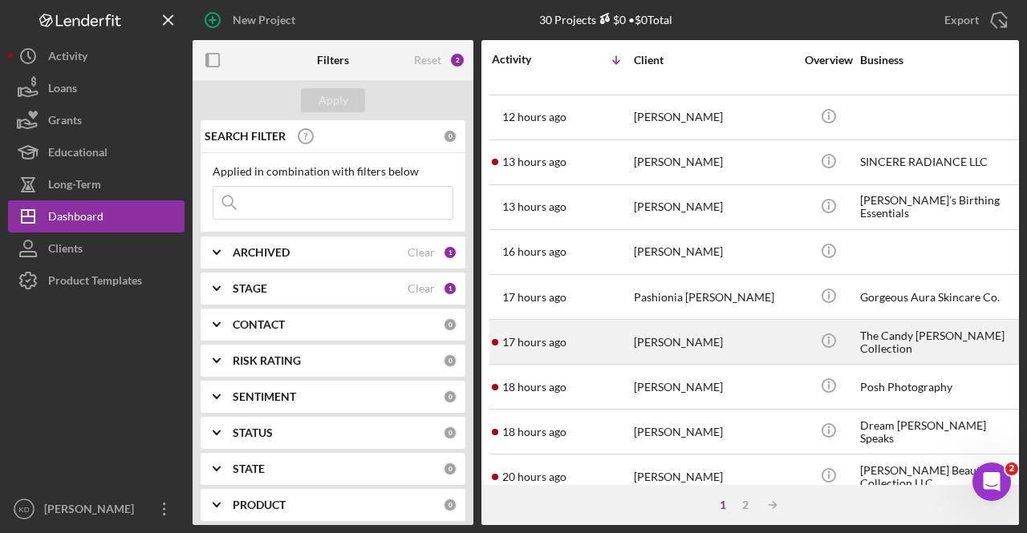
click at [727, 354] on div "[PERSON_NAME]" at bounding box center [714, 342] width 160 height 43
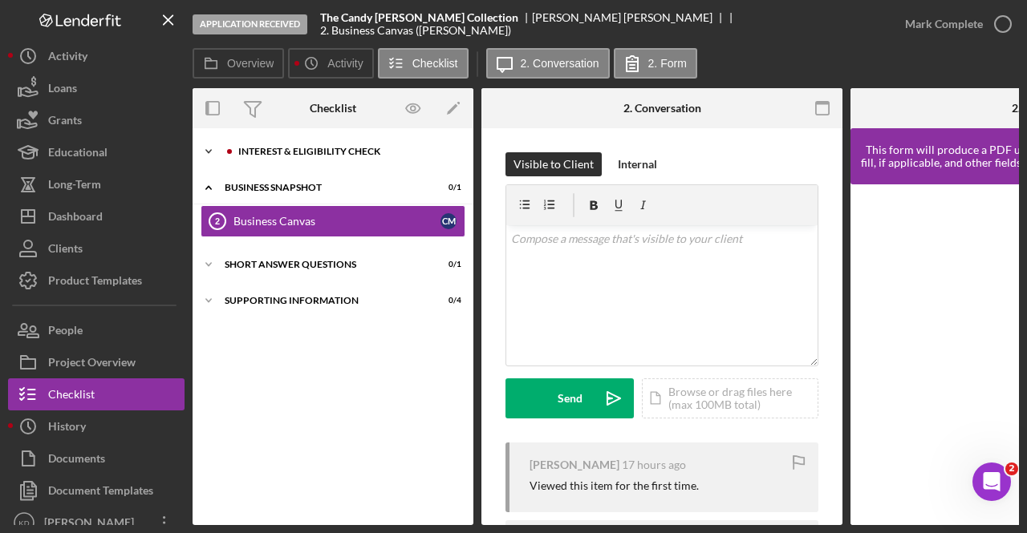
click at [319, 167] on div "Icon/Expander Interest & Eligibility Check 0 / 1" at bounding box center [332, 152] width 281 height 32
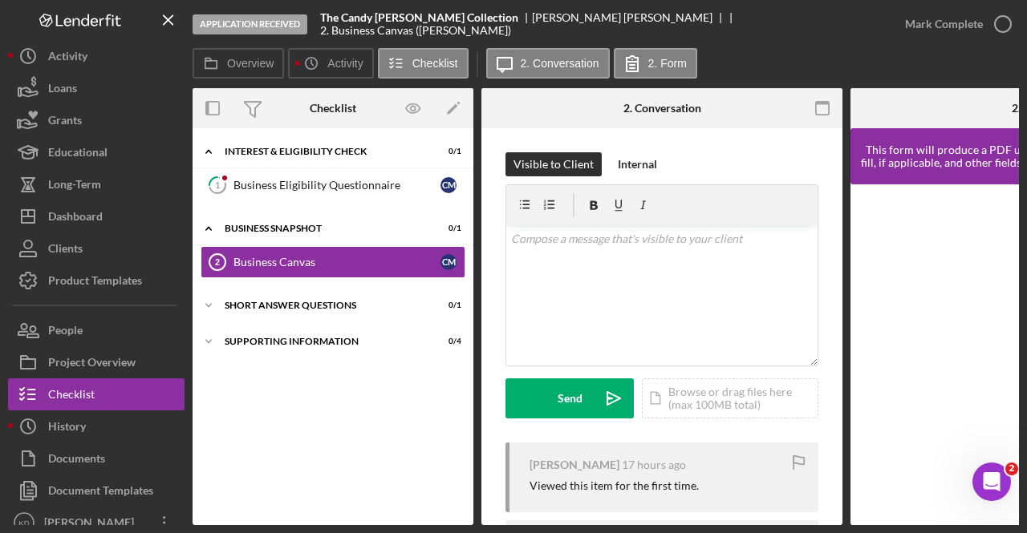
click at [319, 201] on div "1 Business Eligibility Questionnaire C M" at bounding box center [332, 189] width 281 height 40
click at [327, 188] on div "Business Eligibility Questionnaire" at bounding box center [336, 185] width 207 height 13
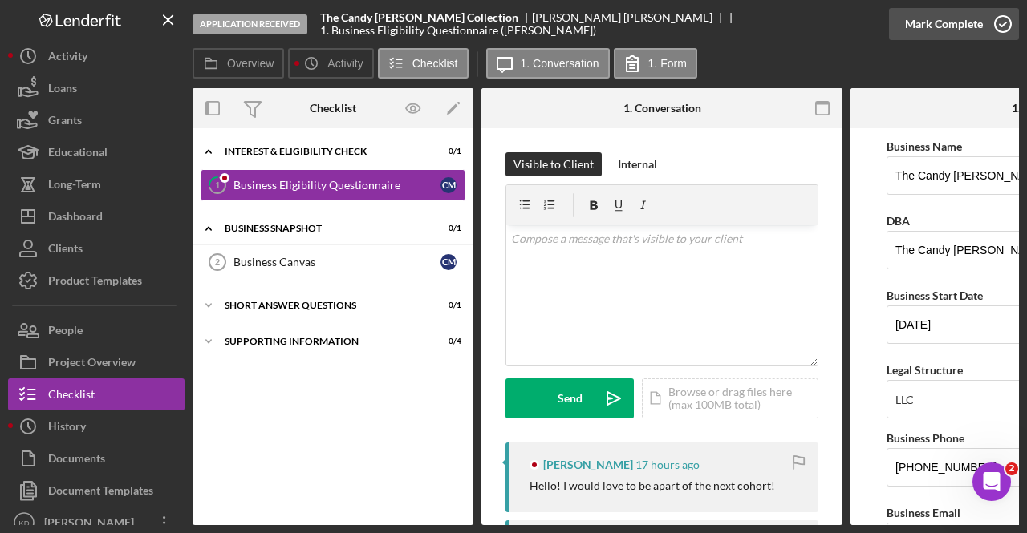
click at [990, 30] on icon "button" at bounding box center [1002, 24] width 40 height 40
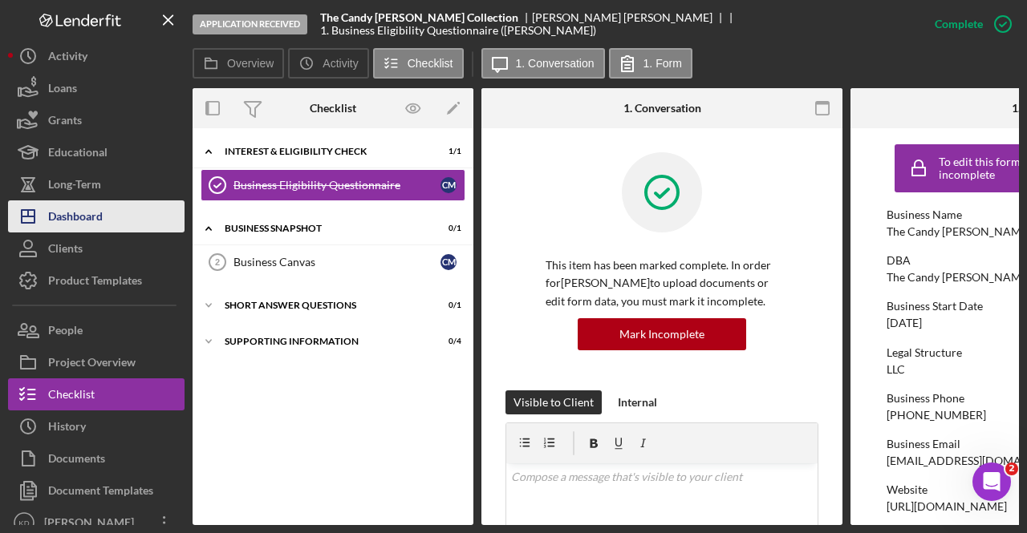
click at [77, 217] on div "Dashboard" at bounding box center [75, 219] width 55 height 36
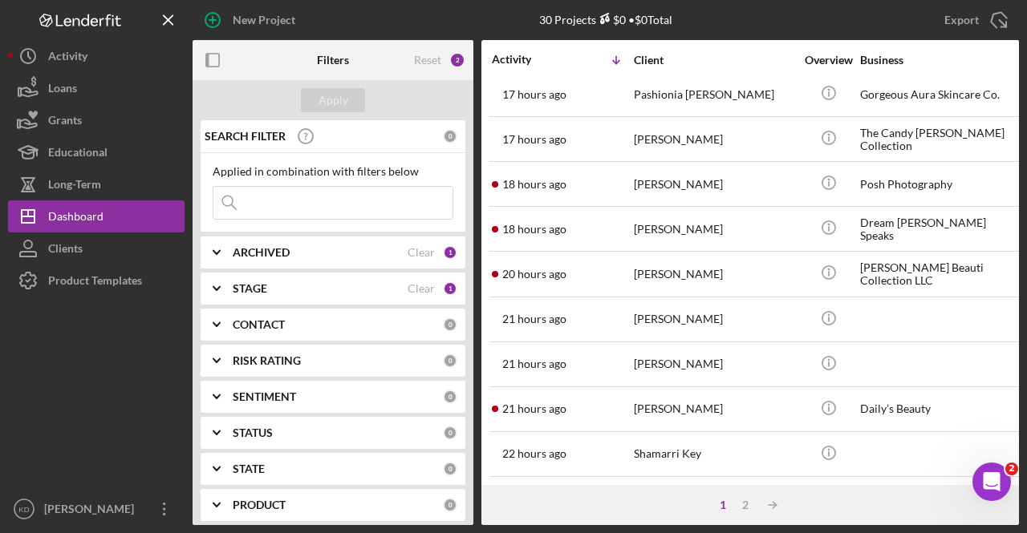
scroll to position [282, 0]
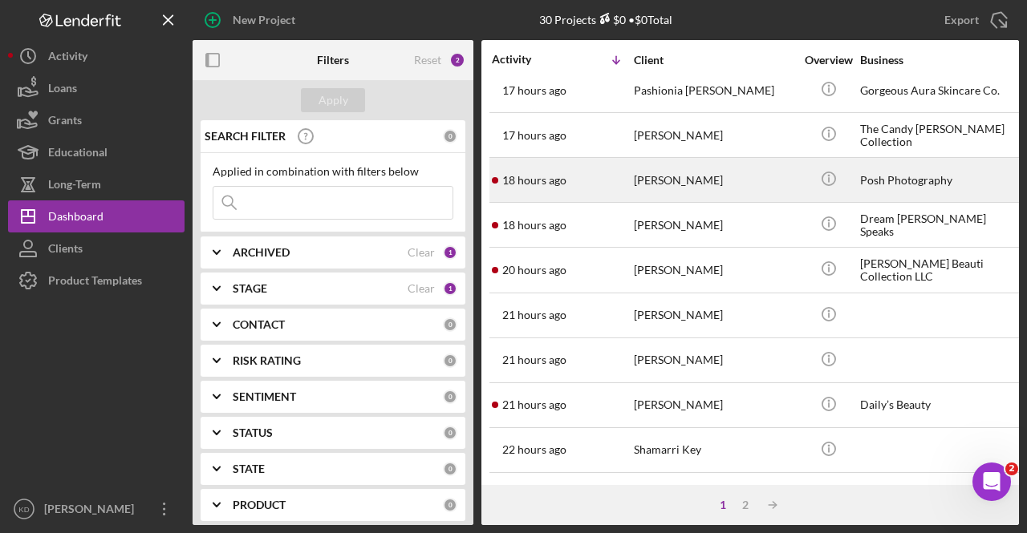
click at [655, 172] on div "[PERSON_NAME]" at bounding box center [714, 180] width 160 height 43
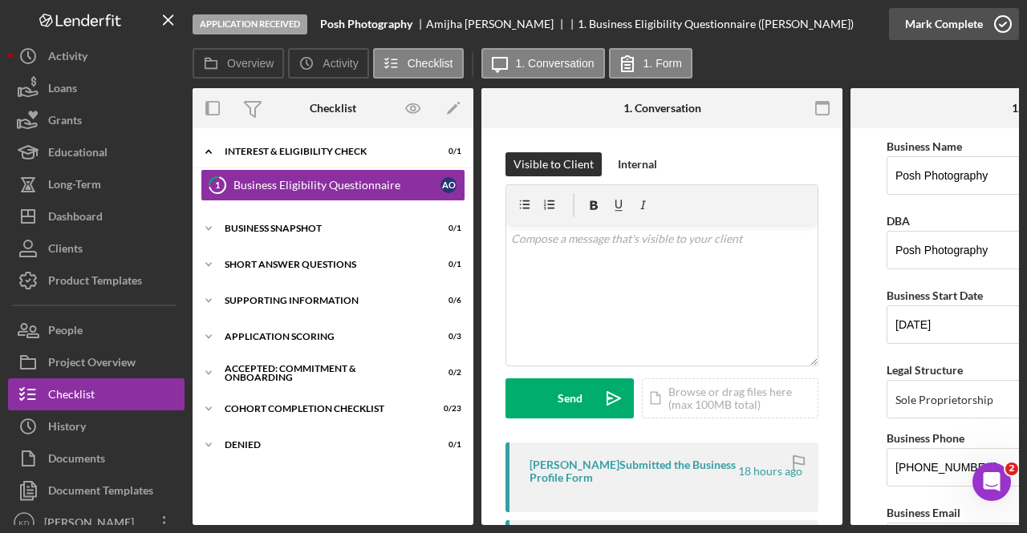
click at [961, 25] on div "Mark Complete" at bounding box center [944, 24] width 78 height 32
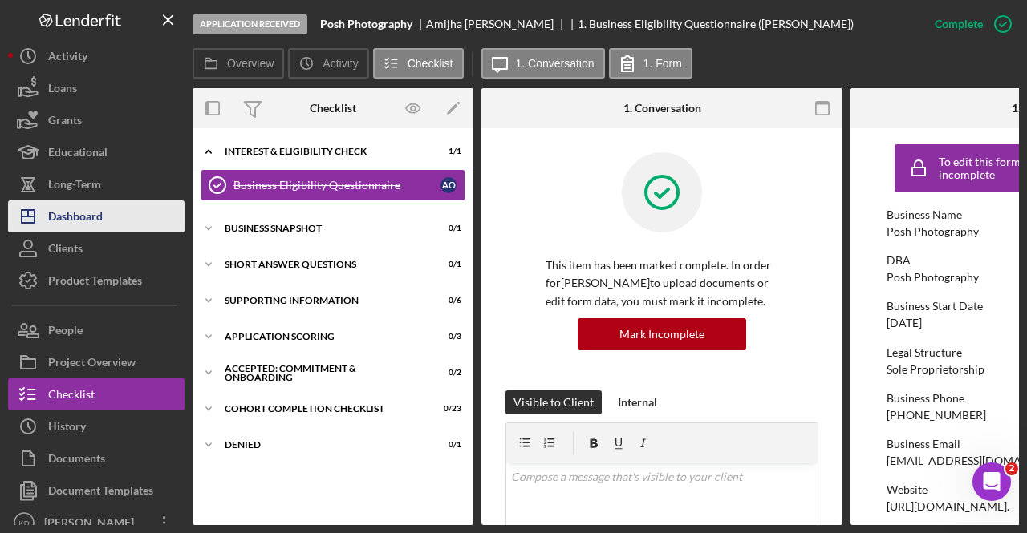
click at [69, 224] on div "Dashboard" at bounding box center [75, 219] width 55 height 36
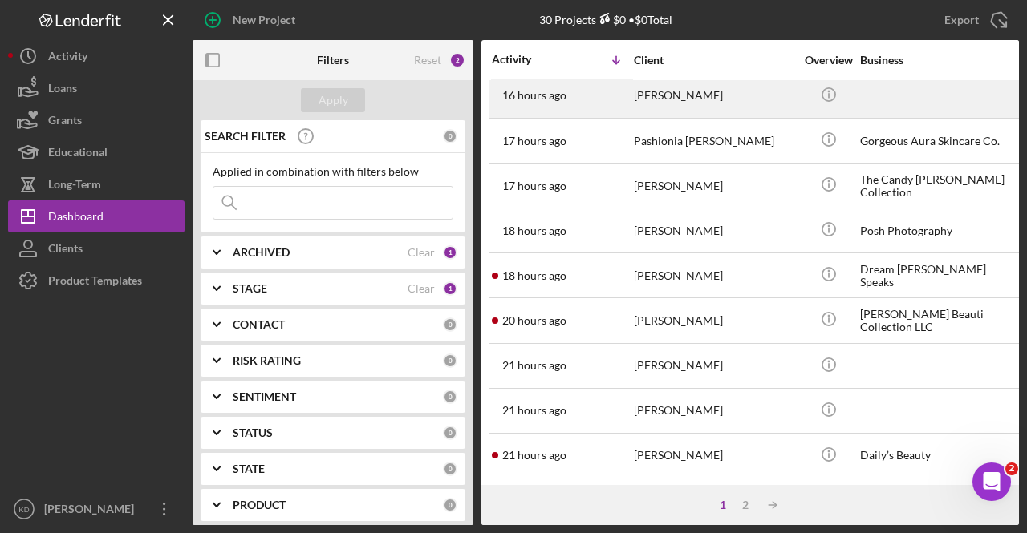
scroll to position [236, 0]
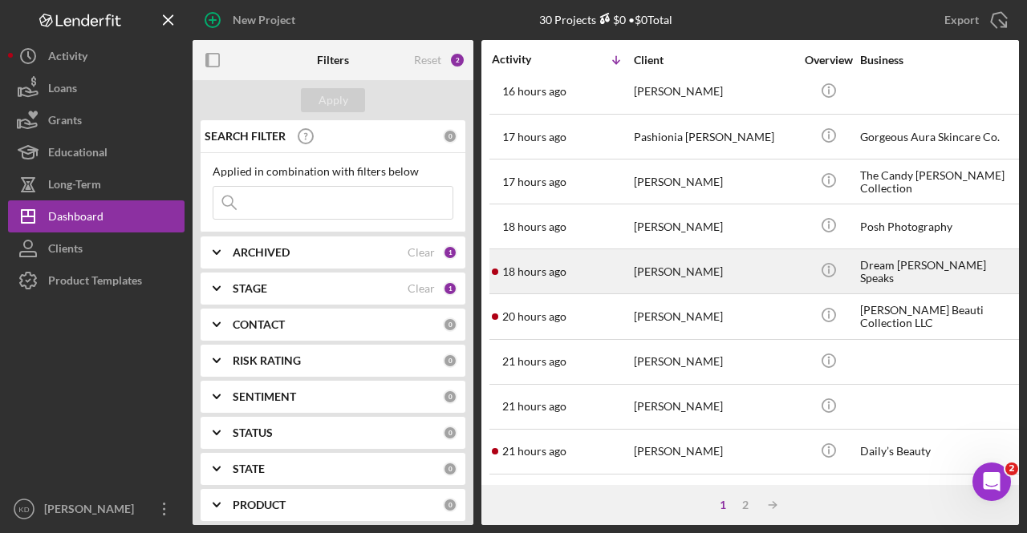
click at [620, 278] on div "18 hours ago [PERSON_NAME]" at bounding box center [562, 271] width 140 height 43
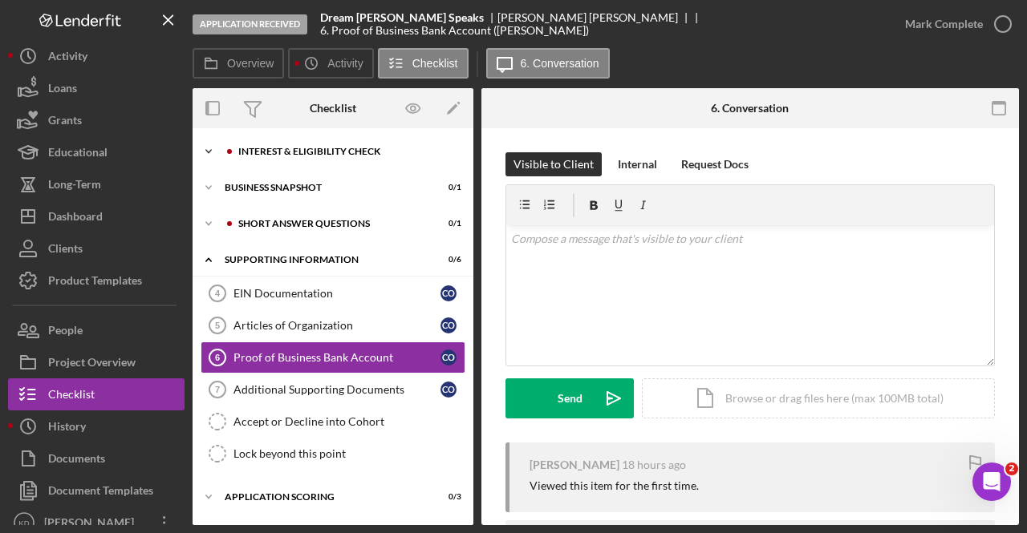
click at [333, 141] on div "Icon/Expander Interest & Eligibility Check 0 / 1" at bounding box center [332, 152] width 281 height 32
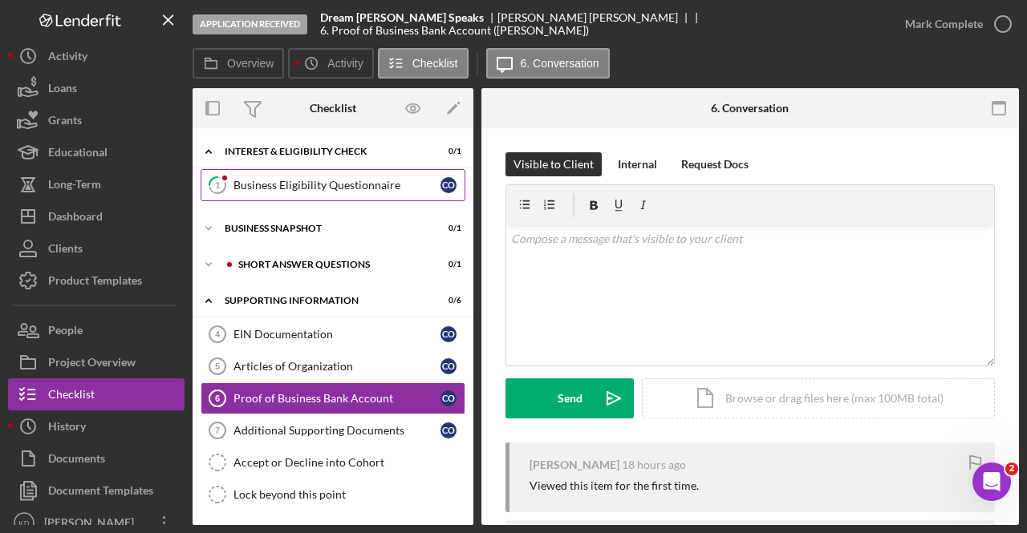
click at [332, 184] on div "Business Eligibility Questionnaire" at bounding box center [336, 185] width 207 height 13
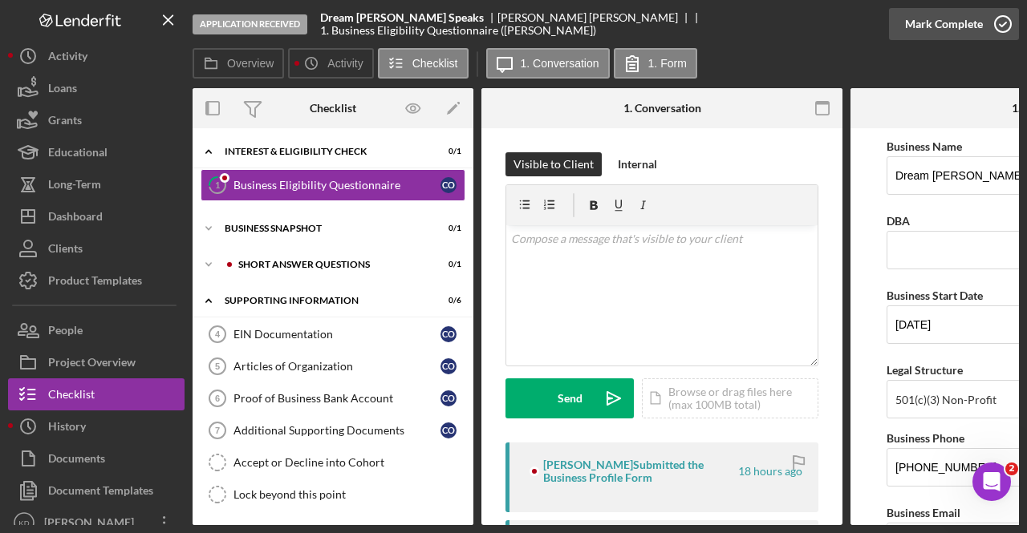
click at [986, 14] on icon "button" at bounding box center [1002, 24] width 40 height 40
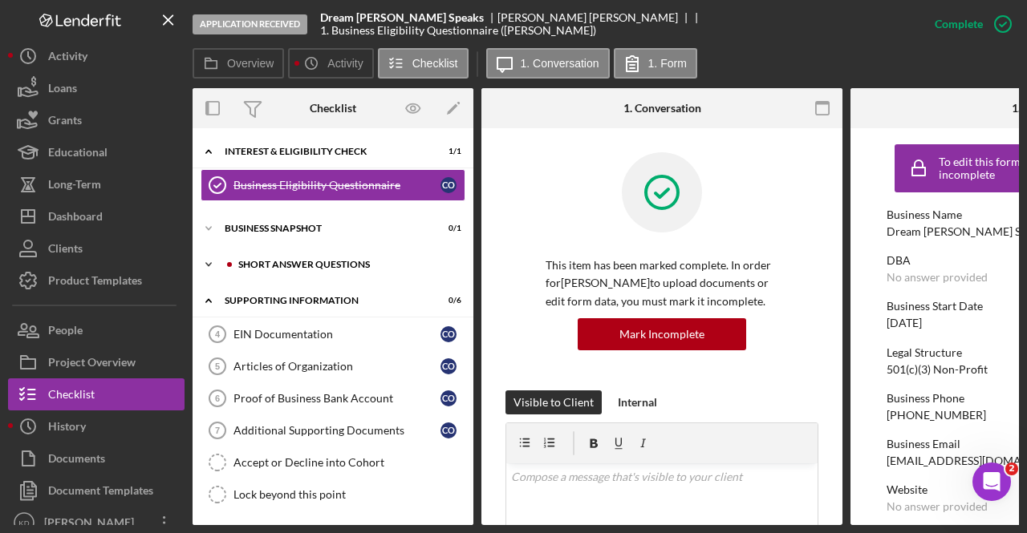
click at [350, 271] on div "Icon/Expander Short Answer Questions 0 / 1" at bounding box center [332, 265] width 281 height 32
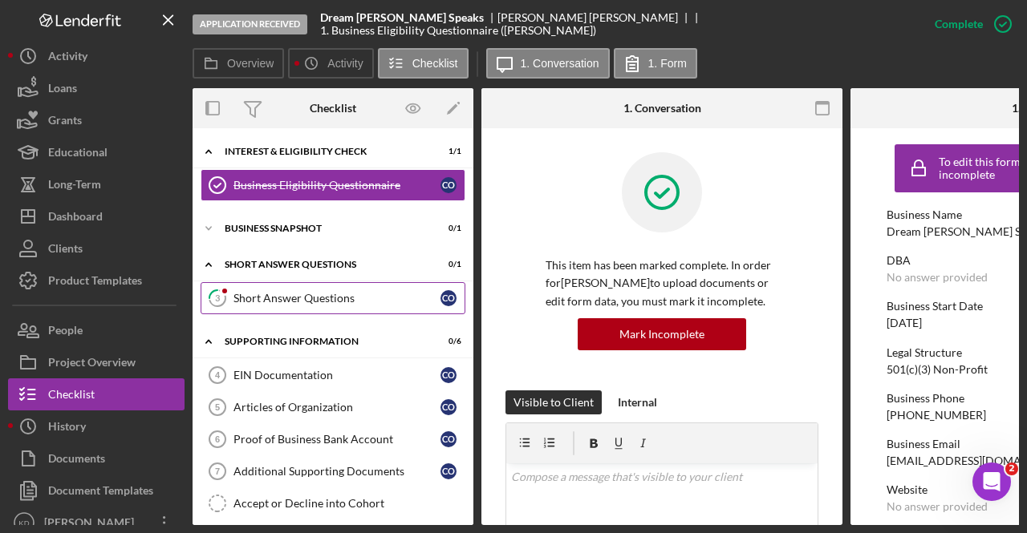
click at [319, 306] on link "3 Short Answer Questions C O" at bounding box center [333, 298] width 265 height 32
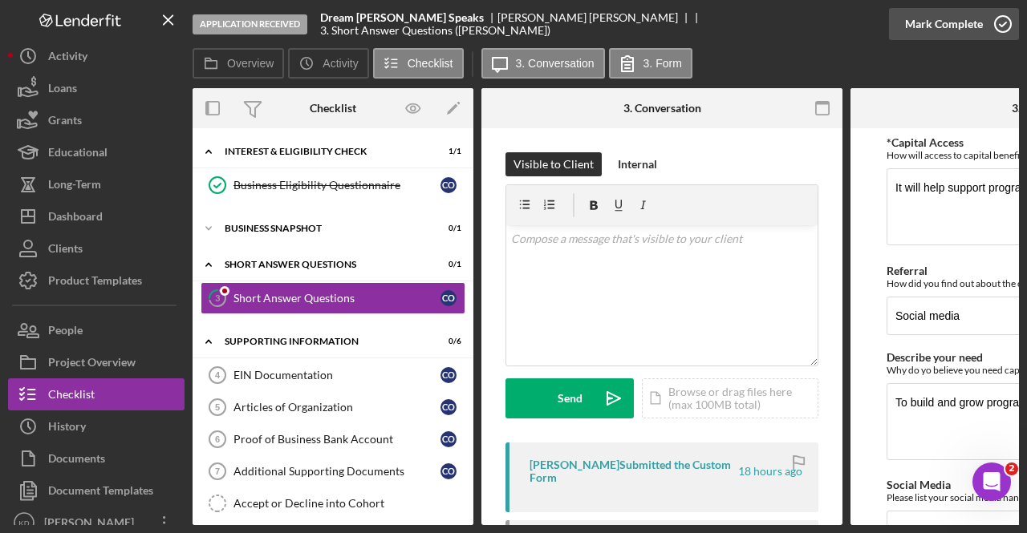
click at [986, 25] on icon "button" at bounding box center [1002, 24] width 40 height 40
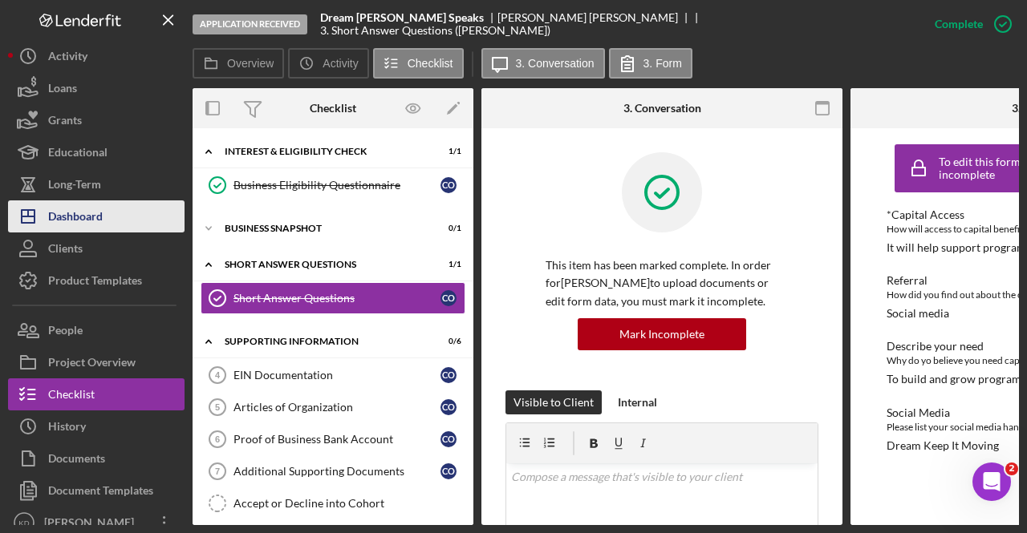
click at [83, 230] on div "Dashboard" at bounding box center [75, 219] width 55 height 36
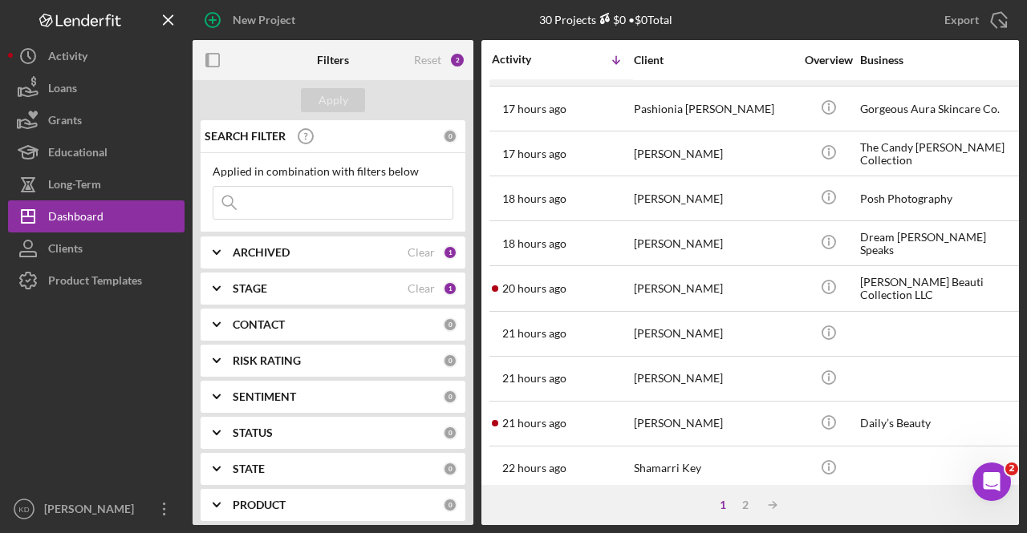
scroll to position [265, 0]
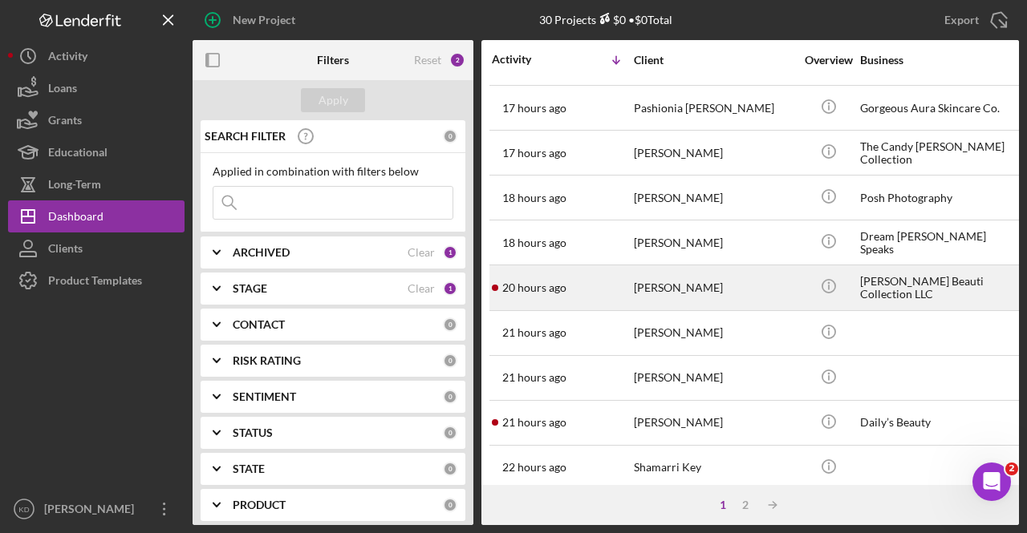
click at [563, 285] on time "20 hours ago" at bounding box center [534, 288] width 64 height 13
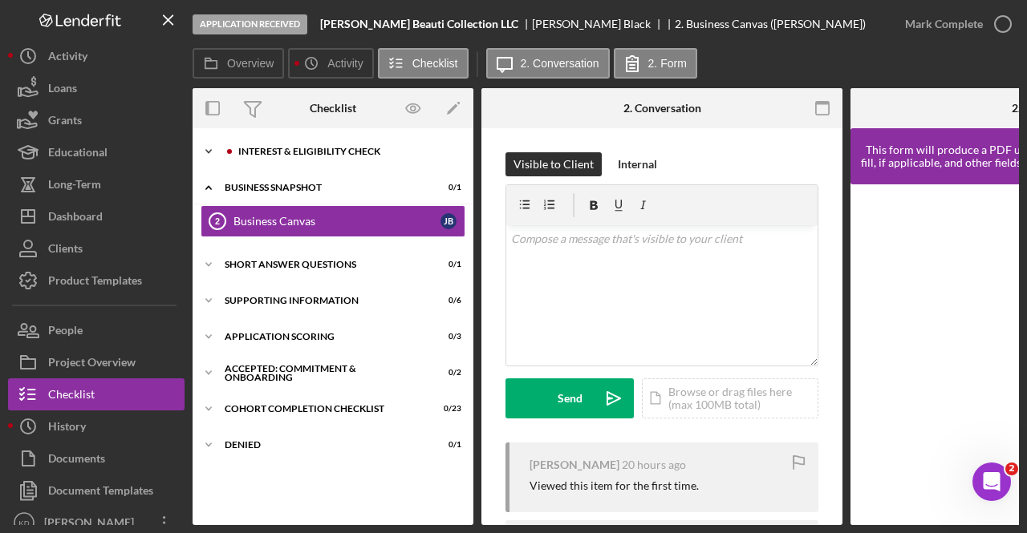
click at [345, 150] on div "Interest & Eligibility Check" at bounding box center [345, 152] width 215 height 10
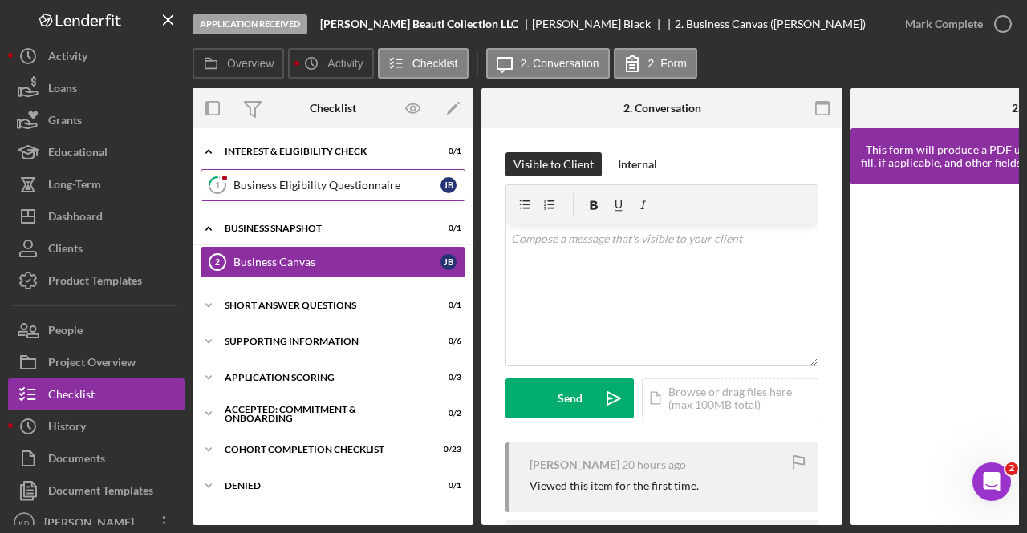
click at [340, 196] on link "1 Business Eligibility Questionnaire [PERSON_NAME]" at bounding box center [333, 185] width 265 height 32
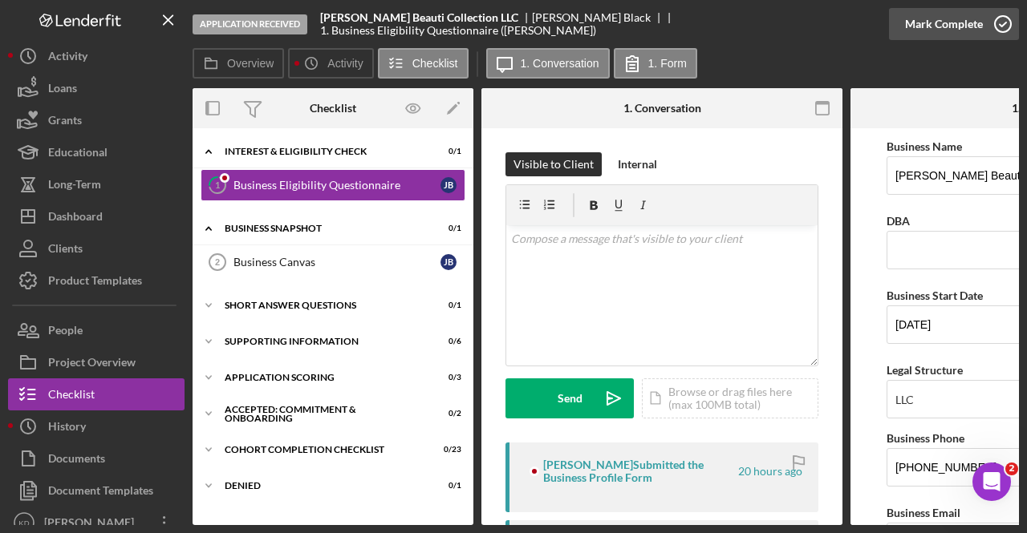
click at [981, 20] on button "Mark Complete" at bounding box center [954, 24] width 130 height 32
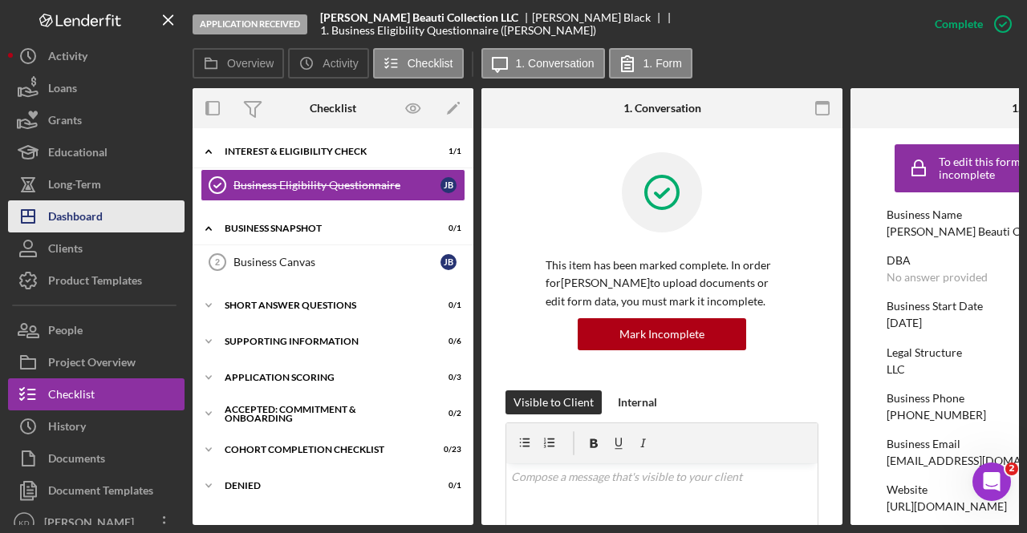
click at [128, 216] on button "Icon/Dashboard Dashboard" at bounding box center [96, 217] width 176 height 32
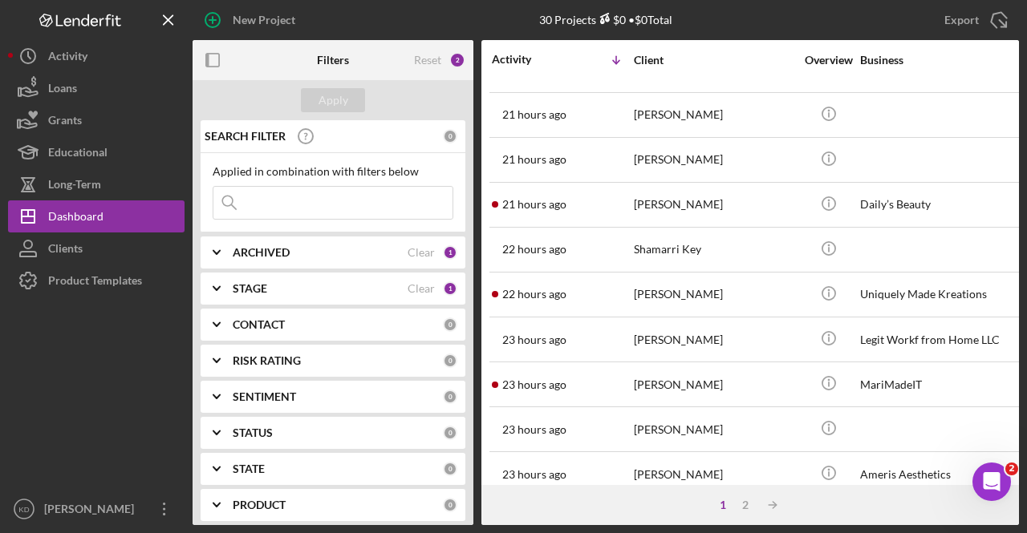
scroll to position [484, 0]
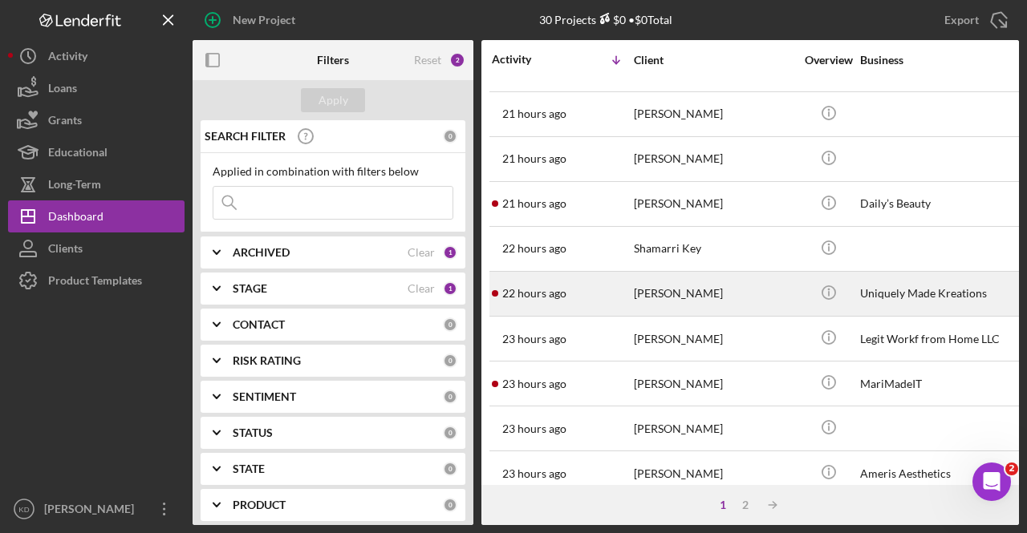
click at [653, 289] on div "[PERSON_NAME]" at bounding box center [714, 294] width 160 height 43
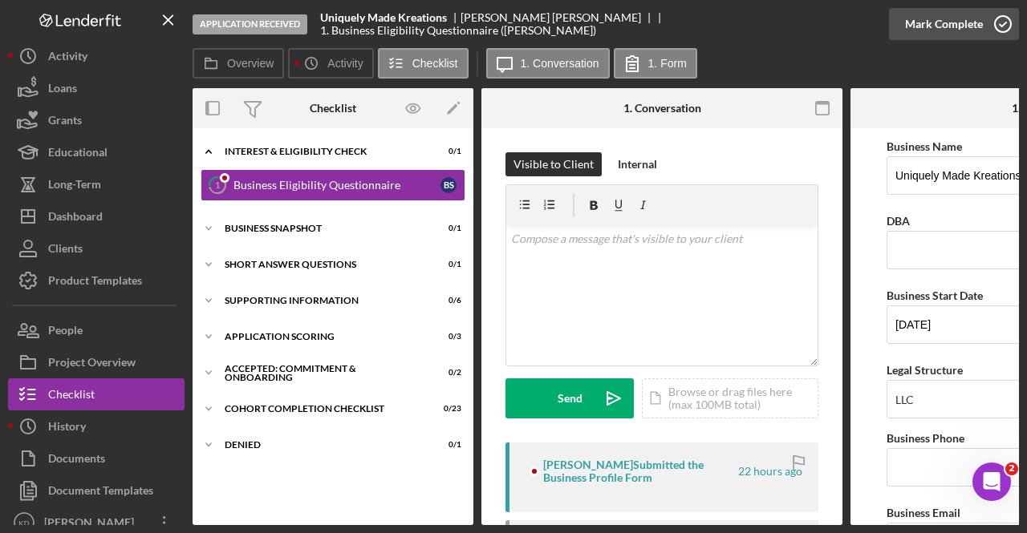
click at [999, 10] on icon "button" at bounding box center [1002, 24] width 40 height 40
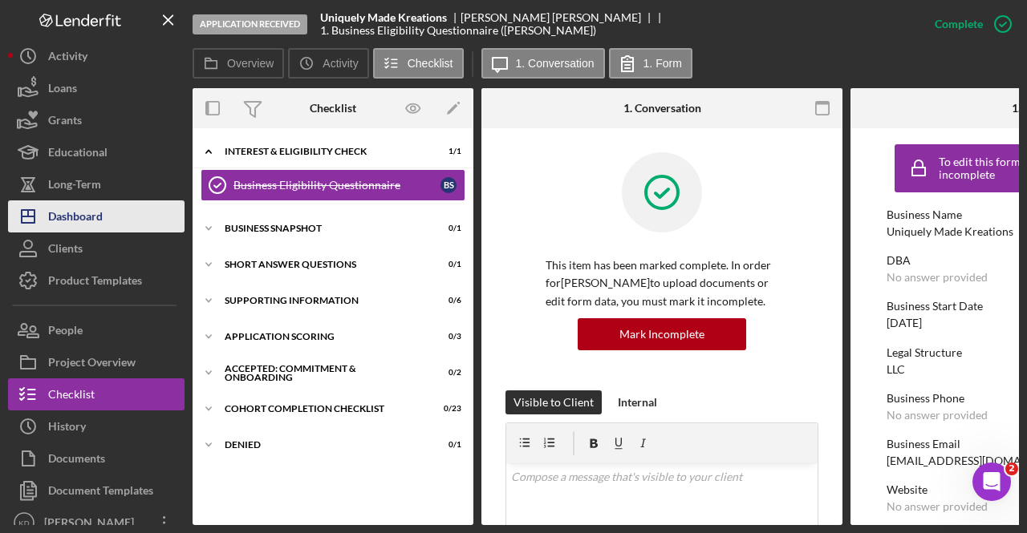
click at [77, 216] on div "Dashboard" at bounding box center [75, 219] width 55 height 36
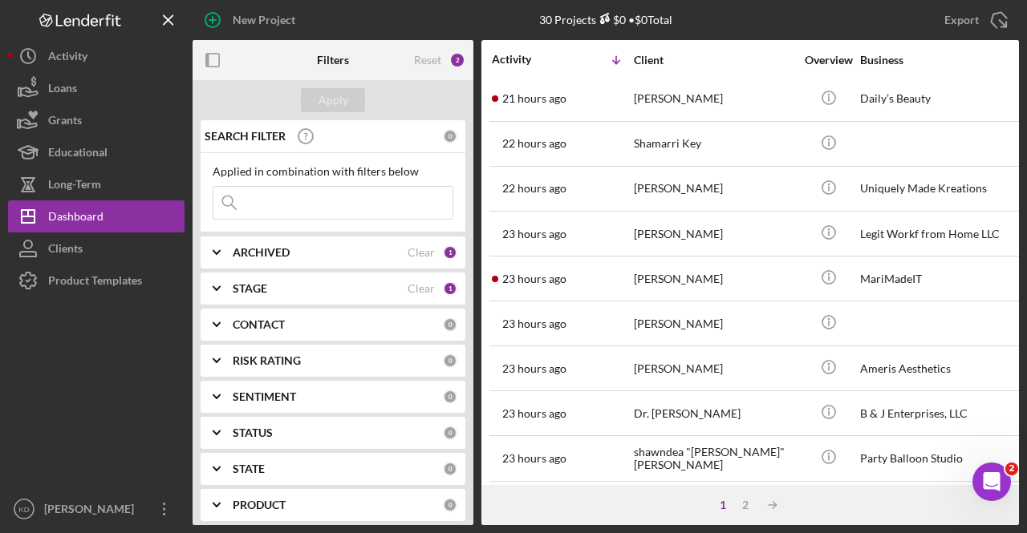
scroll to position [589, 0]
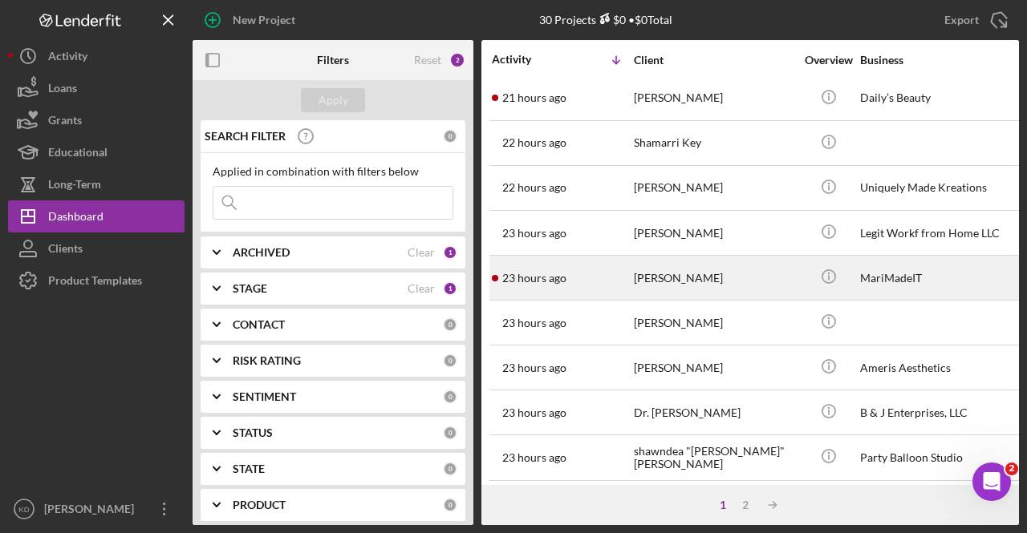
click at [796, 259] on td "[PERSON_NAME]" at bounding box center [715, 278] width 164 height 45
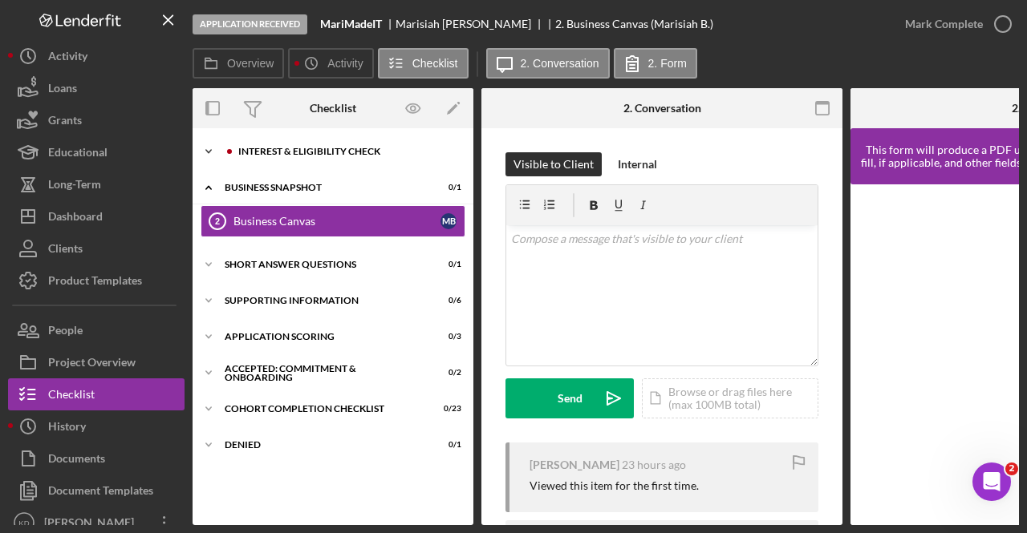
click at [404, 144] on div "Icon/Expander Interest & Eligibility Check 0 / 1" at bounding box center [332, 152] width 281 height 32
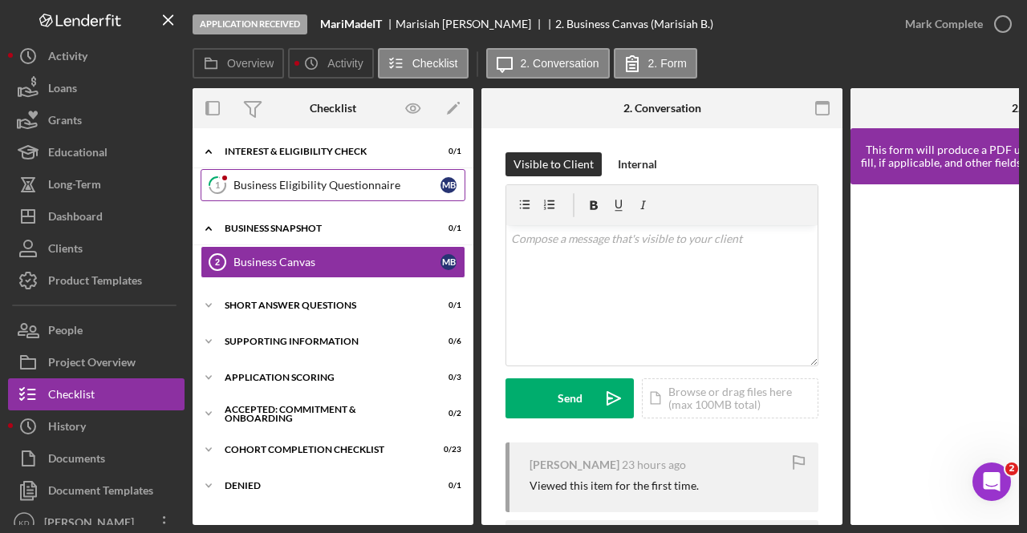
click at [375, 182] on div "Business Eligibility Questionnaire" at bounding box center [336, 185] width 207 height 13
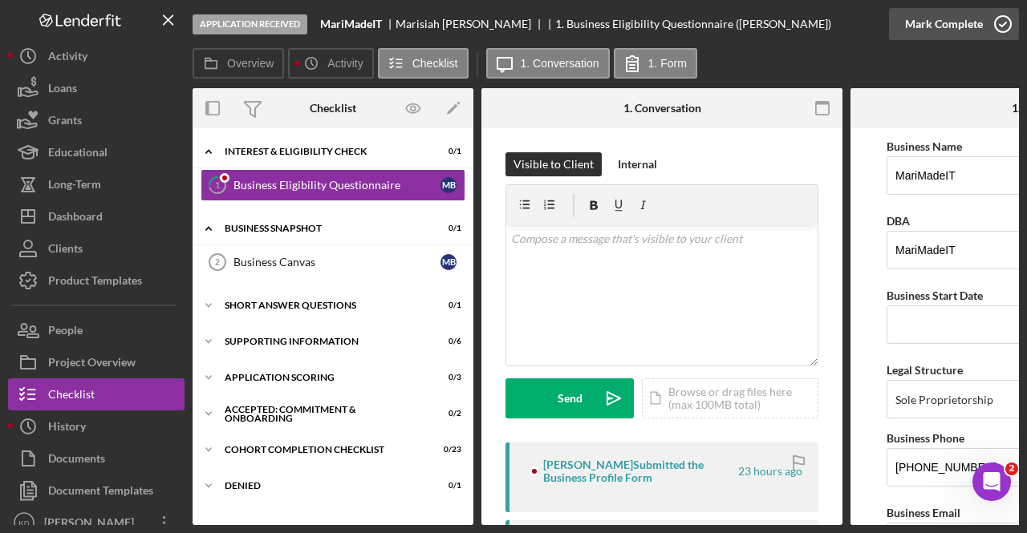
click at [966, 22] on div "Mark Complete" at bounding box center [944, 24] width 78 height 32
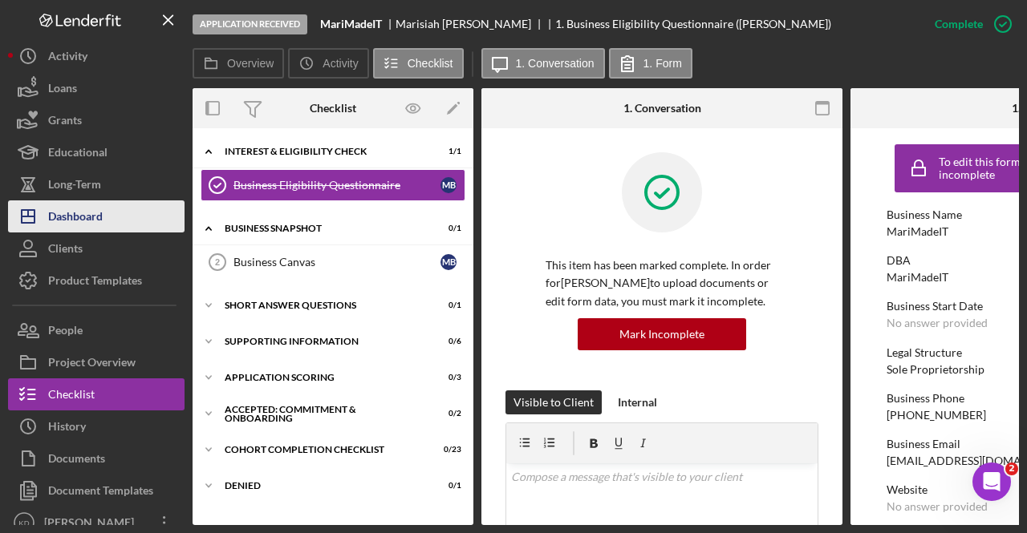
click at [75, 213] on div "Dashboard" at bounding box center [75, 219] width 55 height 36
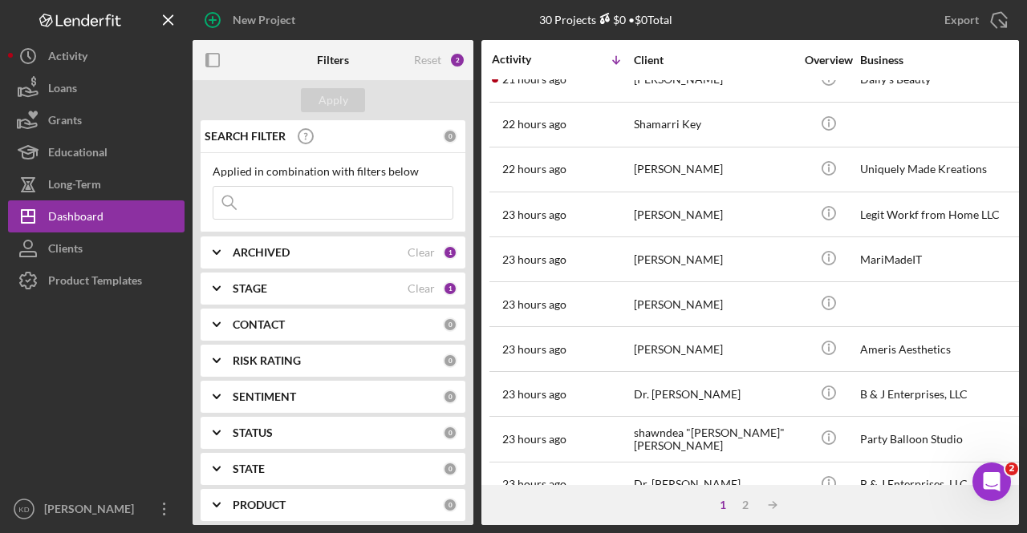
scroll to position [727, 0]
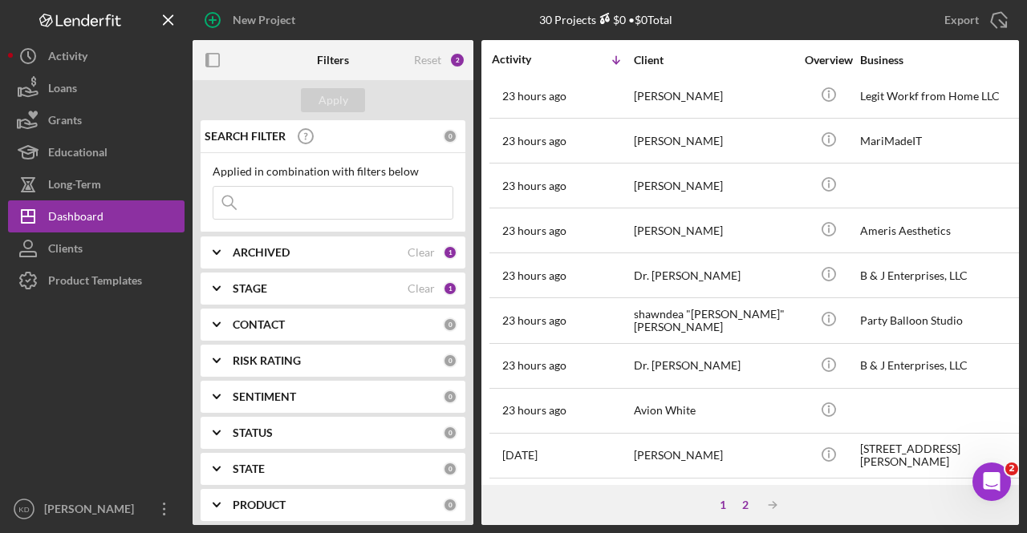
click at [746, 509] on div "2" at bounding box center [745, 505] width 22 height 13
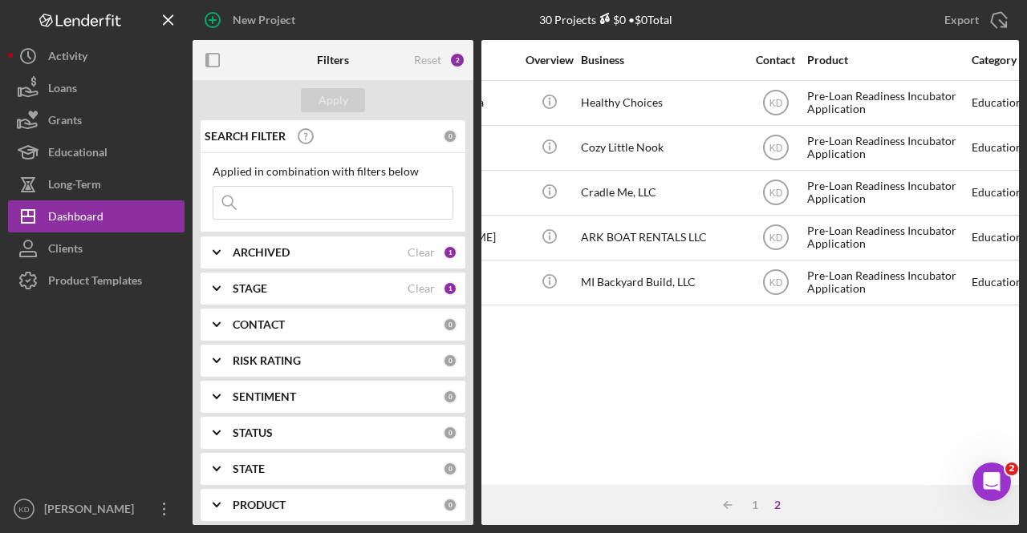
scroll to position [0, 0]
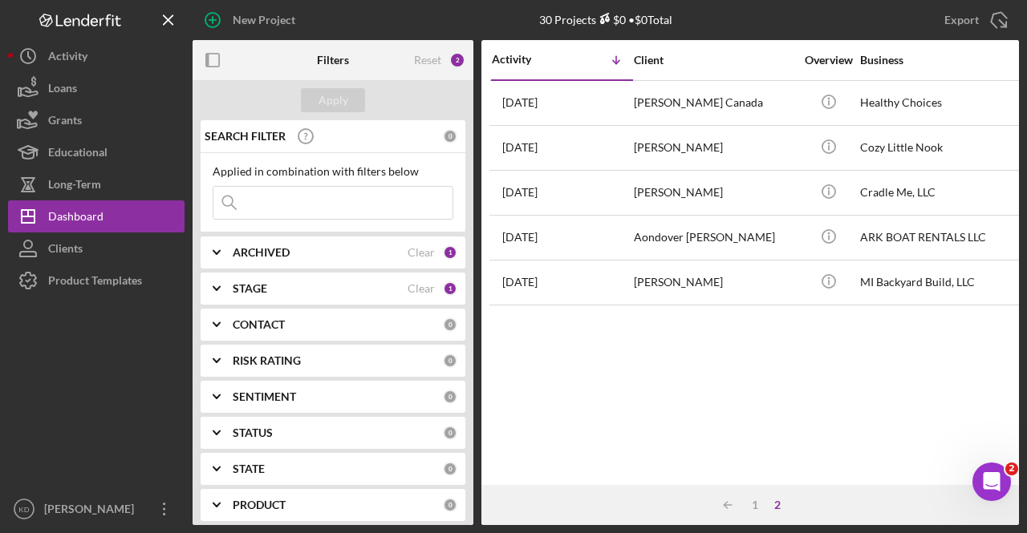
click at [759, 328] on div "Activity Icon/Table Sort Arrow Client Overview Business Contact Product Categor…" at bounding box center [749, 262] width 537 height 445
click at [754, 499] on div "1" at bounding box center [754, 505] width 22 height 13
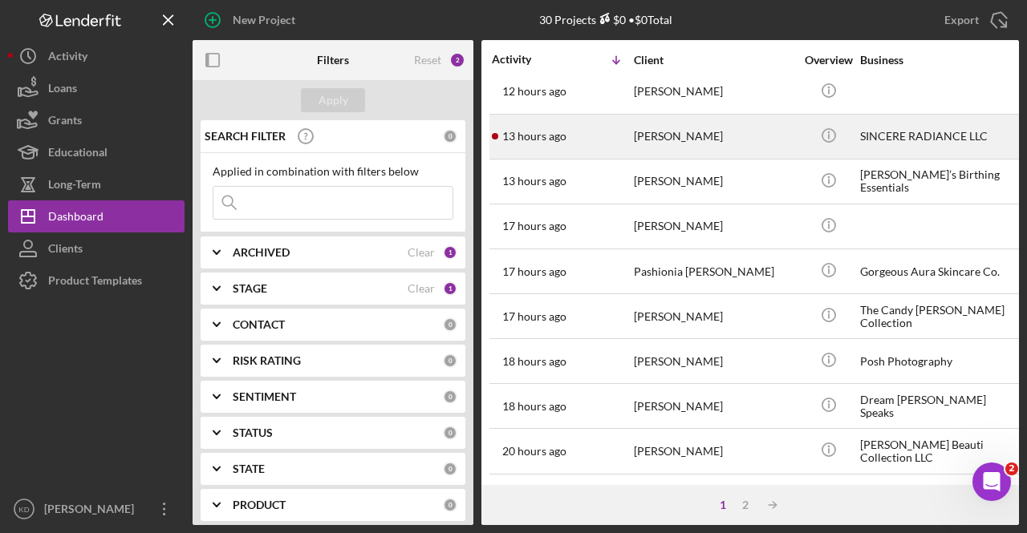
scroll to position [103, 0]
click at [704, 133] on div "[PERSON_NAME]" at bounding box center [714, 135] width 160 height 43
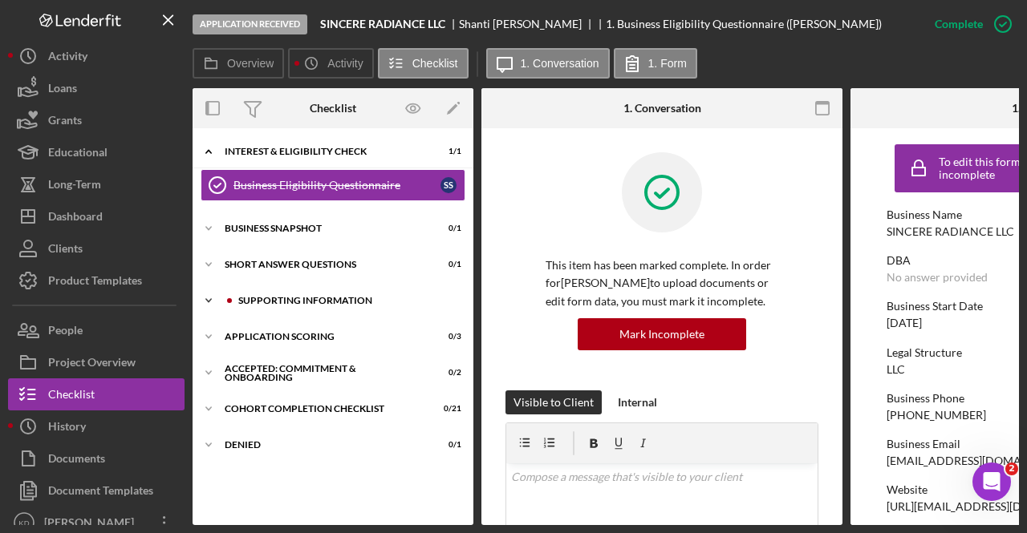
click at [269, 309] on div "Icon/Expander Supporting Information 0 / 6" at bounding box center [332, 301] width 281 height 32
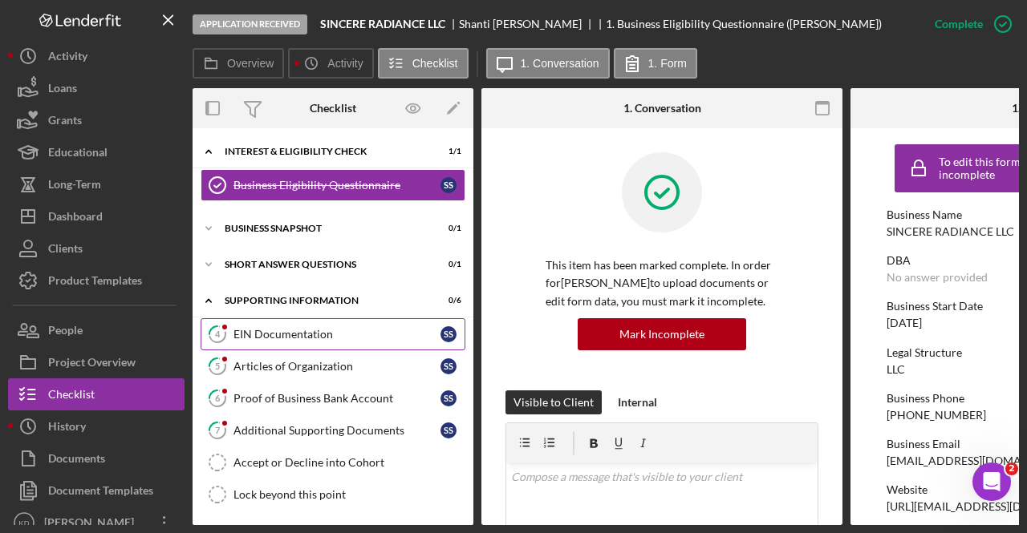
click at [268, 342] on link "4 EIN Documentation S S" at bounding box center [333, 334] width 265 height 32
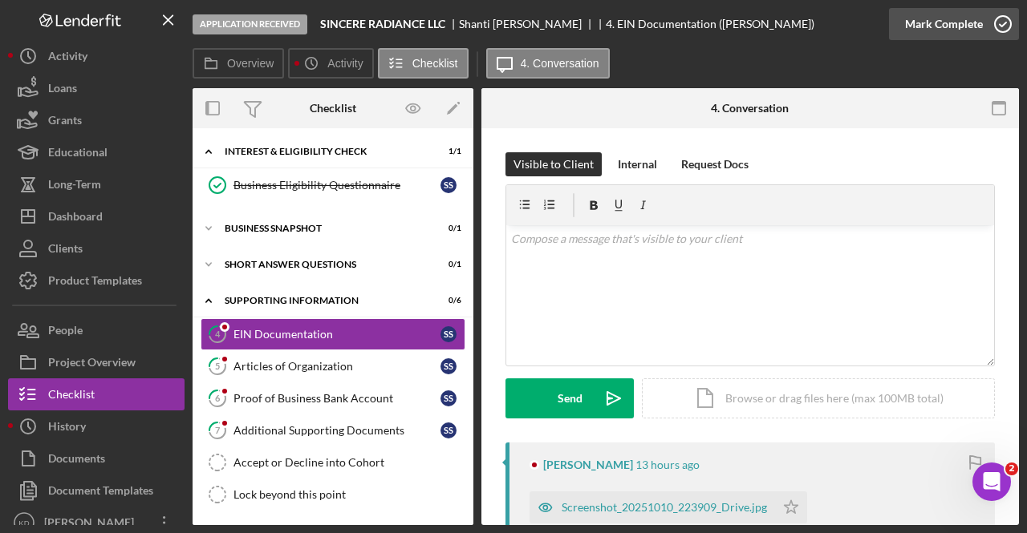
click at [926, 25] on div "Mark Complete" at bounding box center [944, 24] width 78 height 32
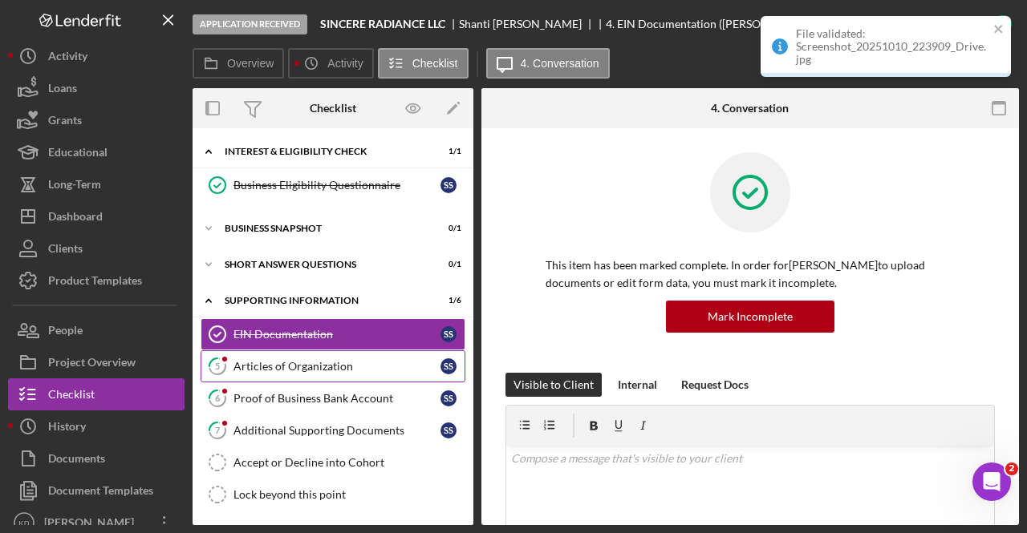
click at [377, 360] on div "Articles of Organization" at bounding box center [336, 366] width 207 height 13
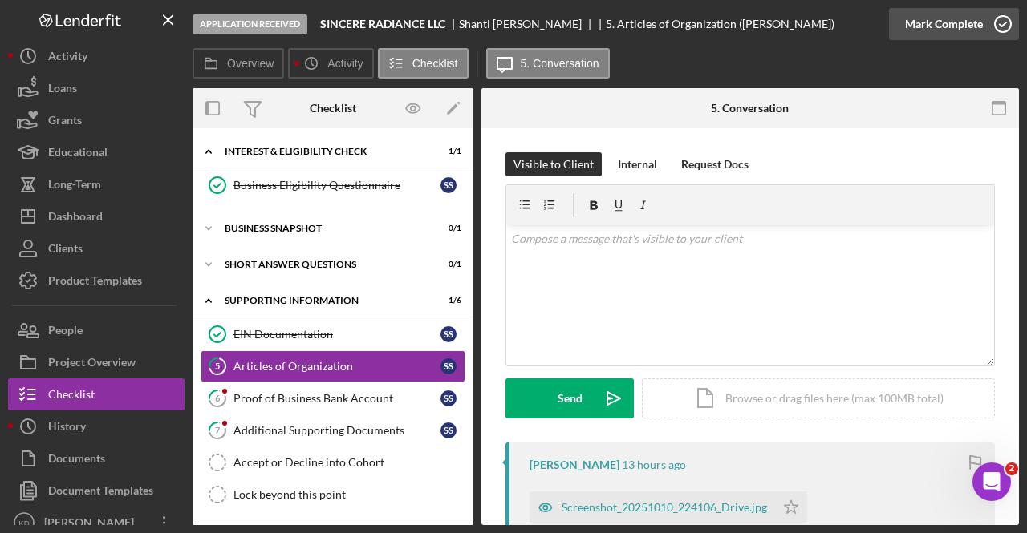
click at [968, 35] on div "Mark Complete" at bounding box center [944, 24] width 78 height 32
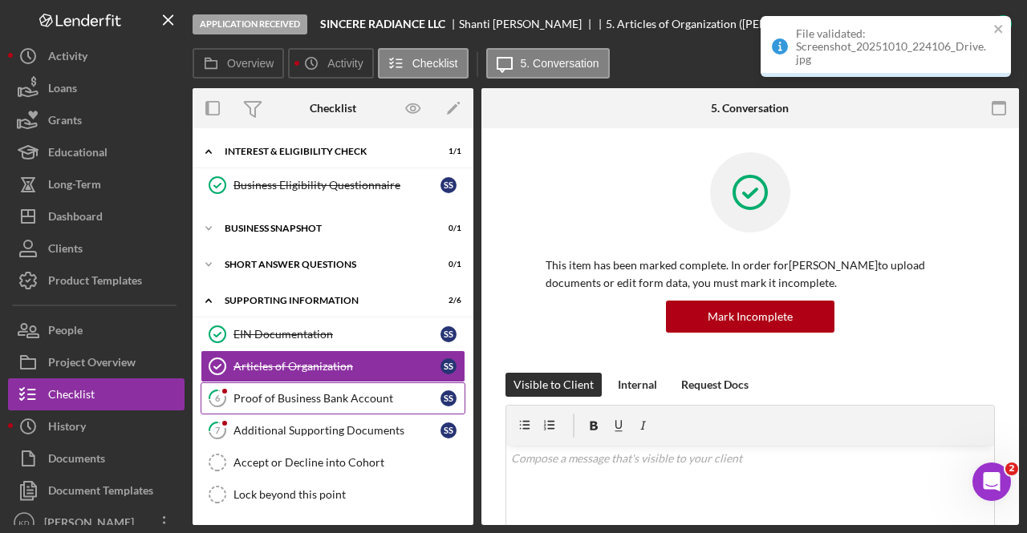
click at [335, 408] on link "6 Proof of Business Bank Account S S" at bounding box center [333, 399] width 265 height 32
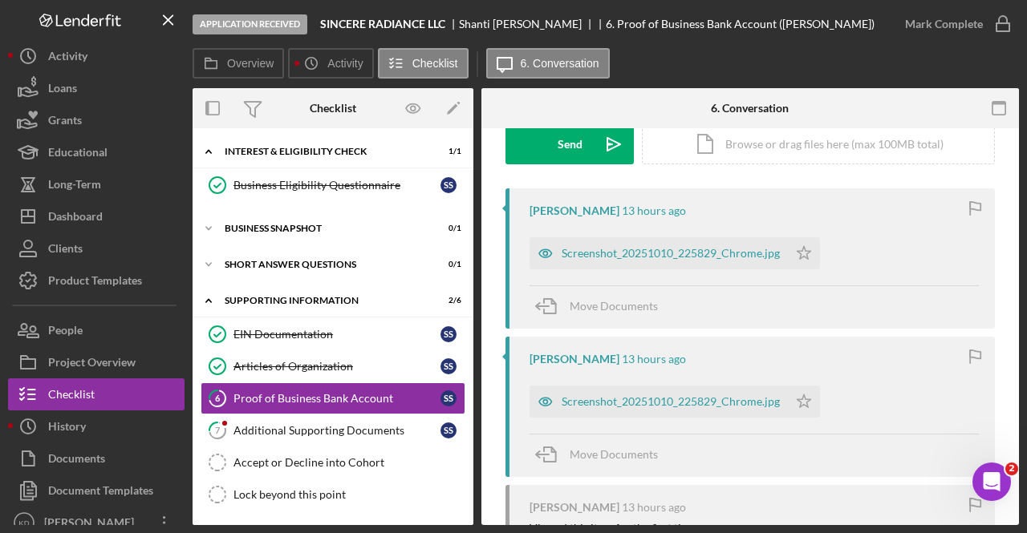
scroll to position [255, 0]
click at [795, 403] on icon "Icon/Star" at bounding box center [804, 401] width 32 height 32
click at [792, 246] on icon "Icon/Star" at bounding box center [804, 253] width 32 height 32
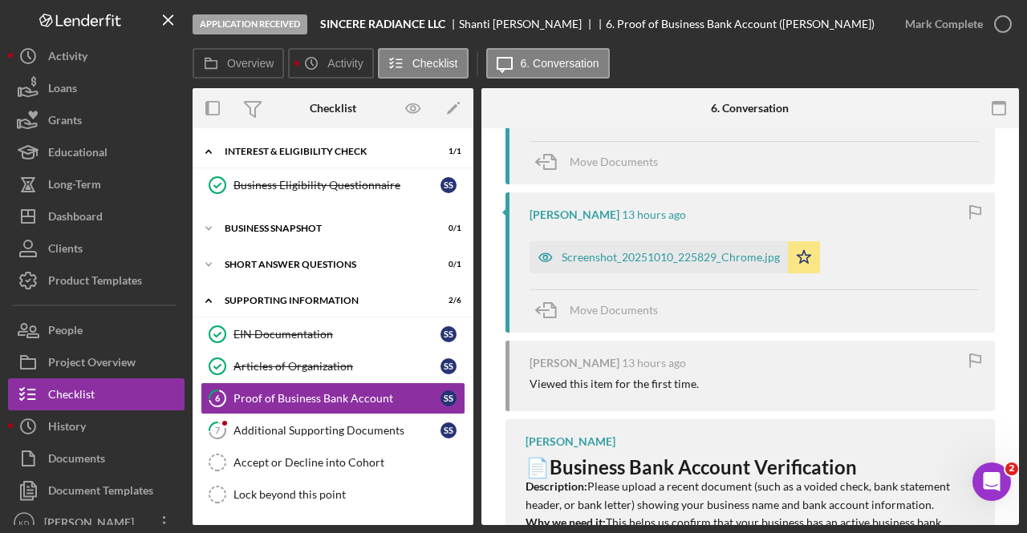
scroll to position [473, 0]
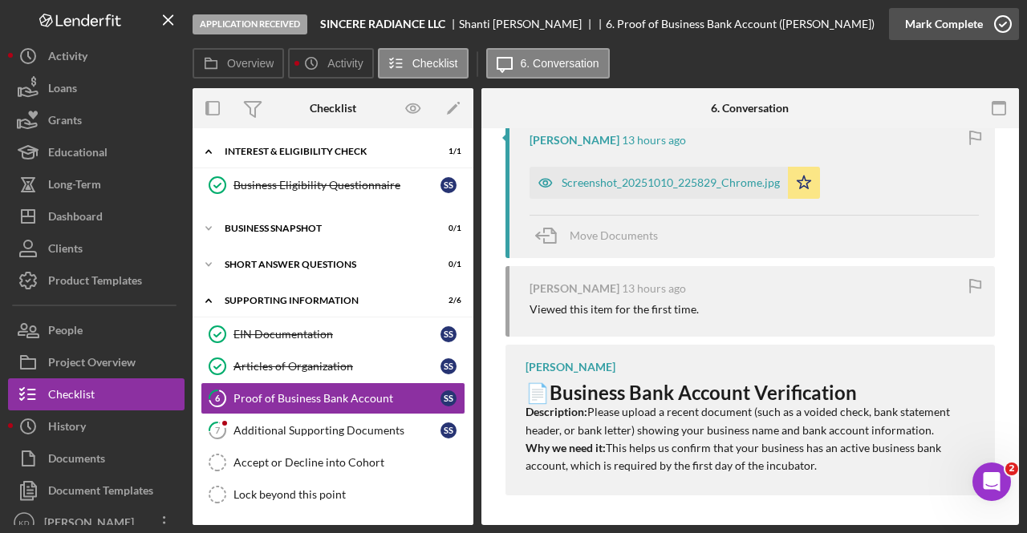
click at [969, 26] on div "Mark Complete" at bounding box center [944, 24] width 78 height 32
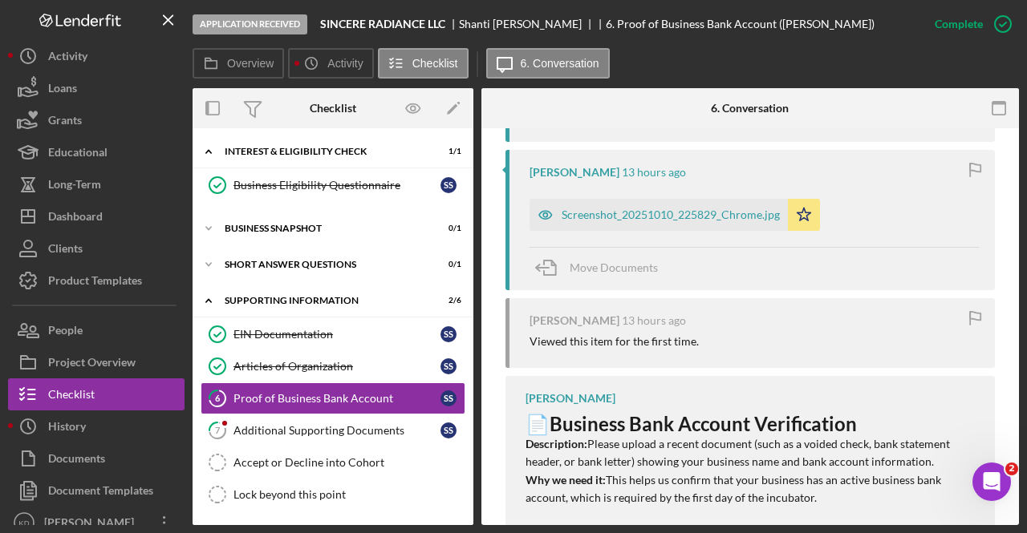
scroll to position [750, 0]
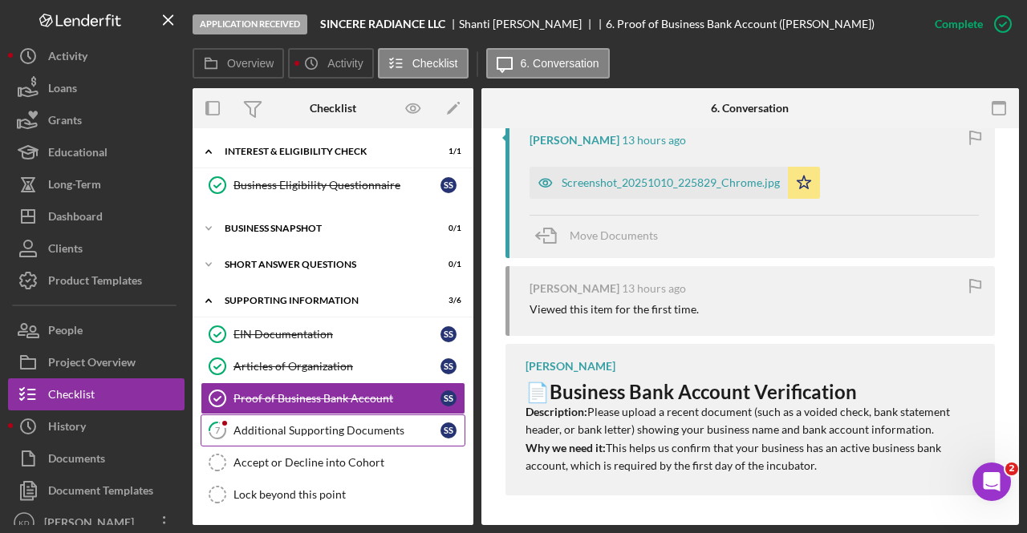
click at [364, 442] on link "7 Additional Supporting Documents S S" at bounding box center [333, 431] width 265 height 32
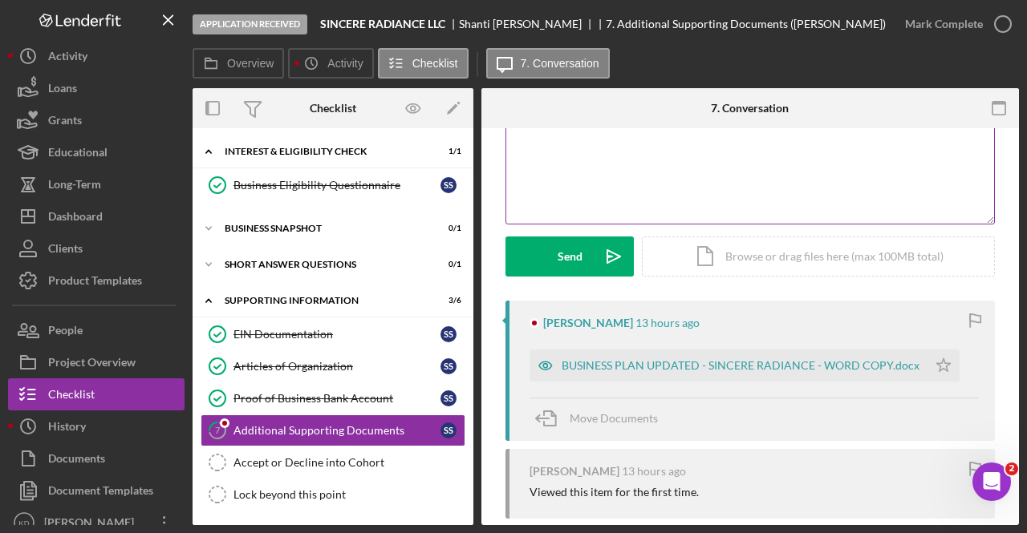
scroll to position [148, 0]
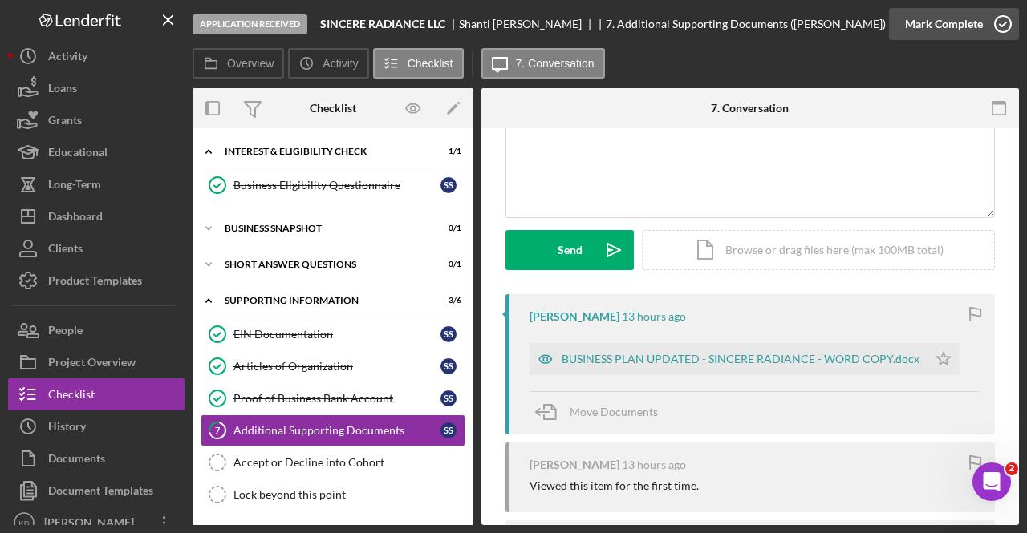
click at [999, 25] on icon "button" at bounding box center [1002, 24] width 40 height 40
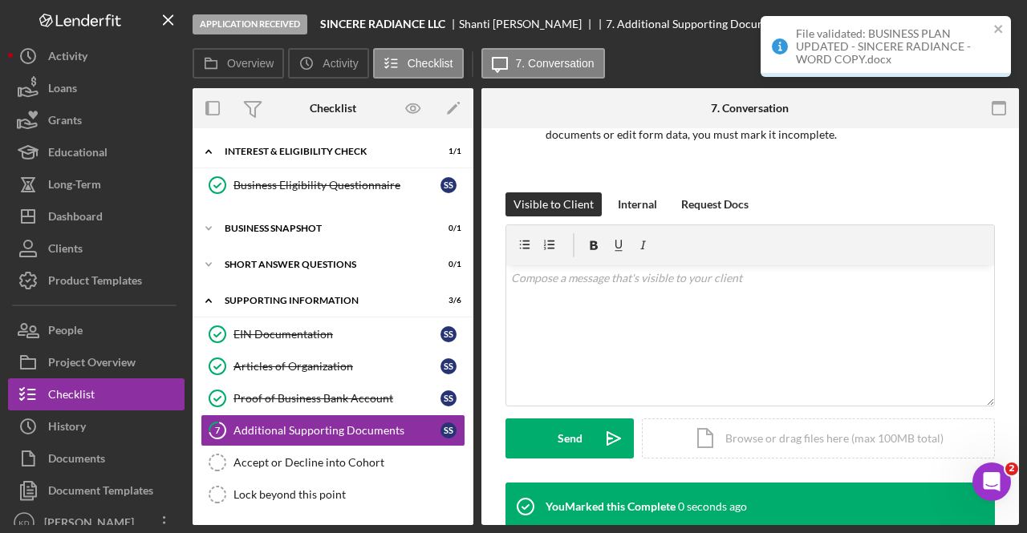
scroll to position [369, 0]
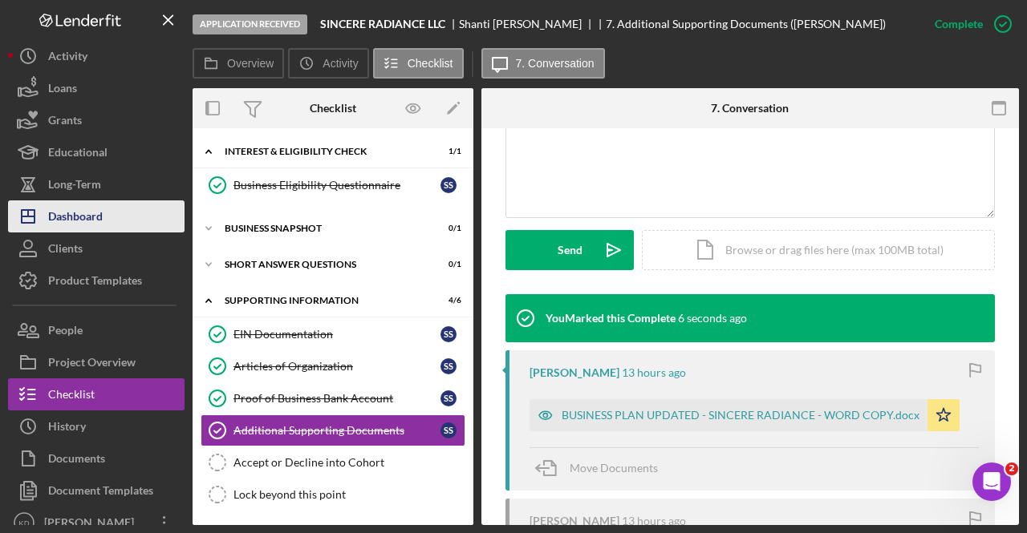
click at [75, 217] on div "Dashboard" at bounding box center [75, 219] width 55 height 36
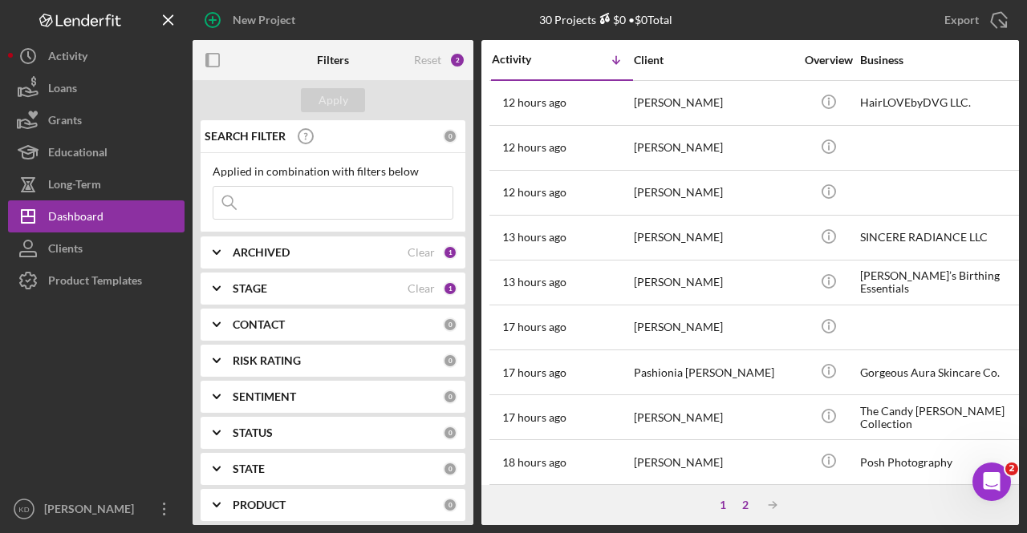
click at [747, 499] on div "2" at bounding box center [745, 505] width 22 height 13
